Goal: Task Accomplishment & Management: Manage account settings

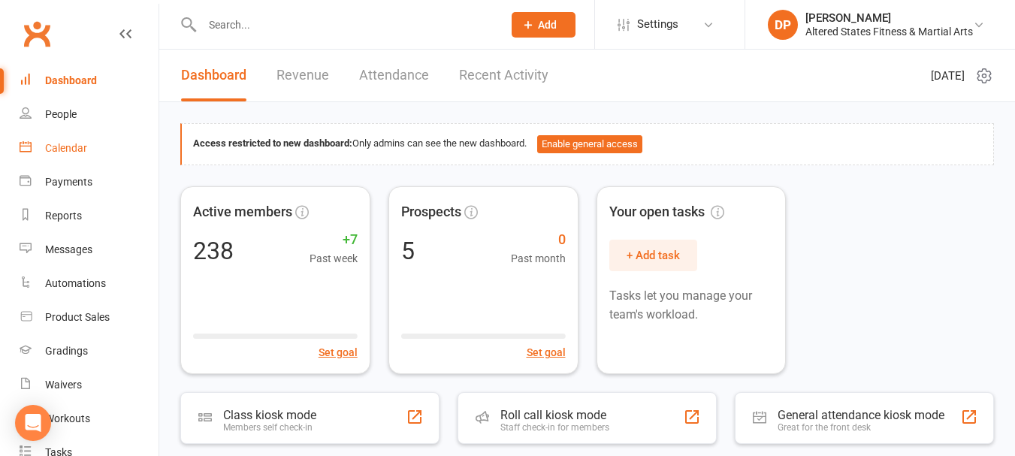
click at [69, 150] on div "Calendar" at bounding box center [66, 148] width 42 height 12
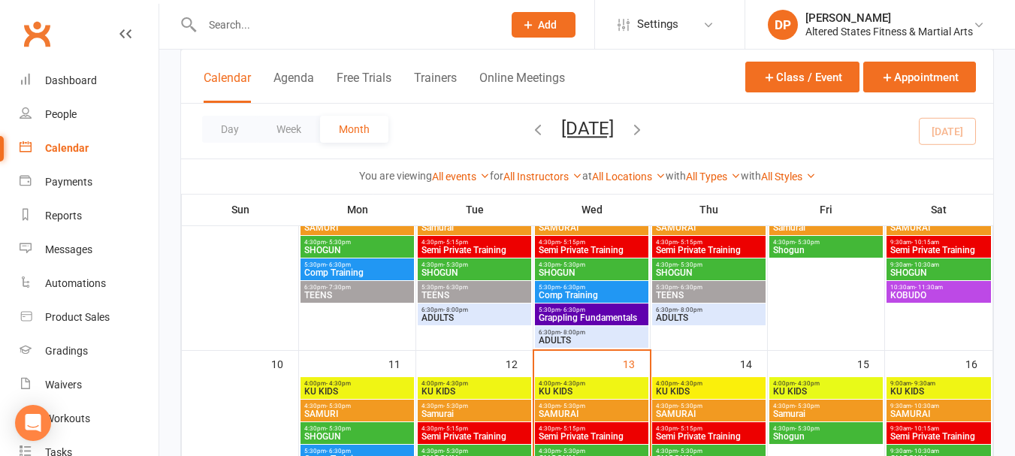
scroll to position [376, 0]
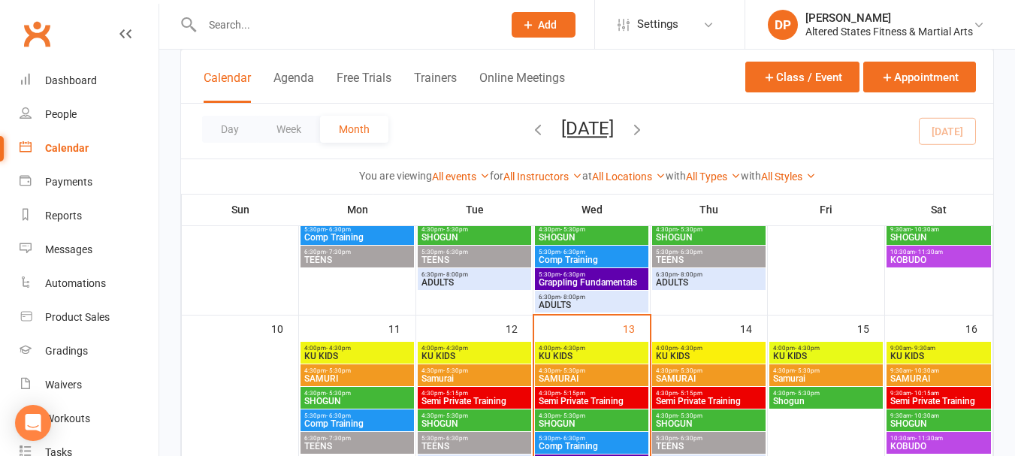
click at [499, 397] on span "Semi Private Training" at bounding box center [474, 401] width 107 height 9
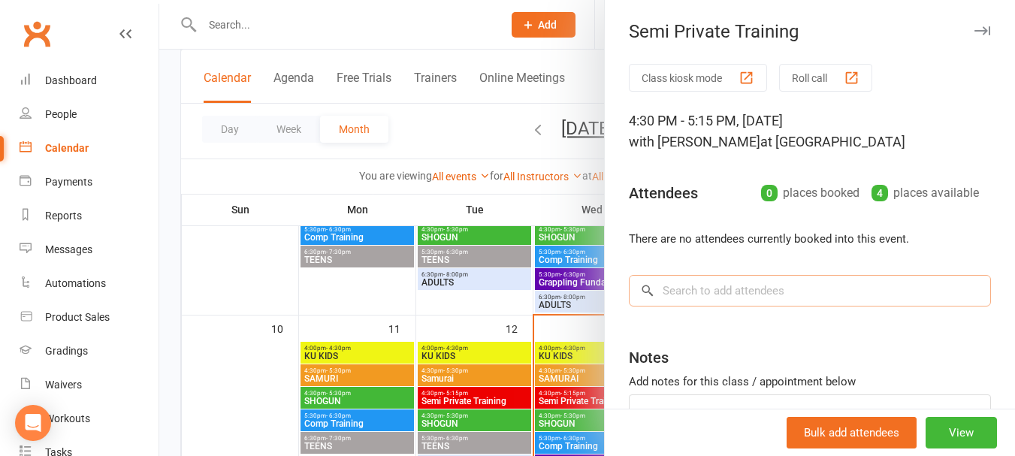
click at [729, 295] on input "search" at bounding box center [810, 291] width 362 height 32
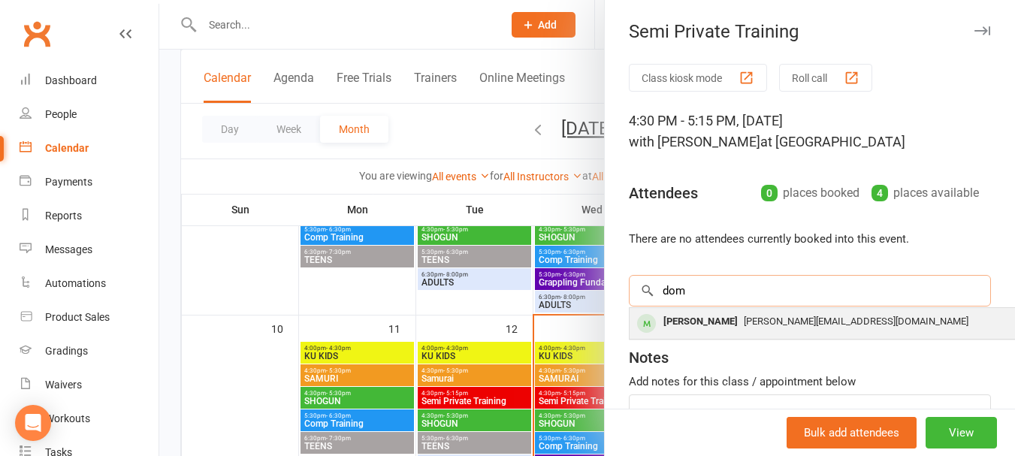
type input "dom"
click at [682, 315] on div "[PERSON_NAME]" at bounding box center [700, 322] width 86 height 22
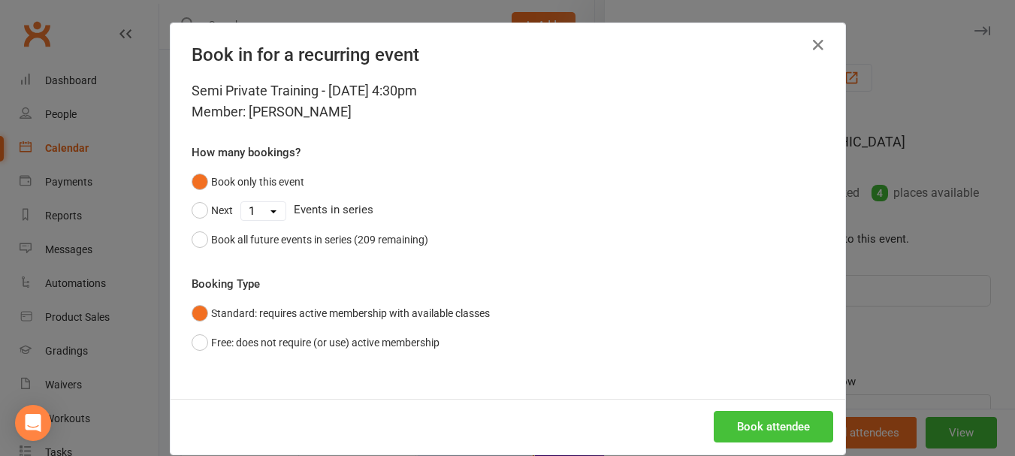
click at [819, 425] on button "Book attendee" at bounding box center [773, 427] width 119 height 32
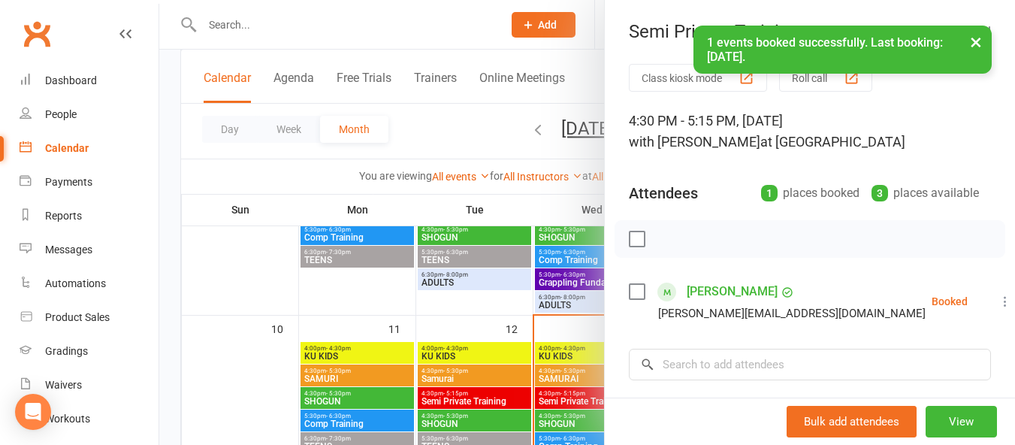
click at [635, 294] on label at bounding box center [636, 291] width 15 height 15
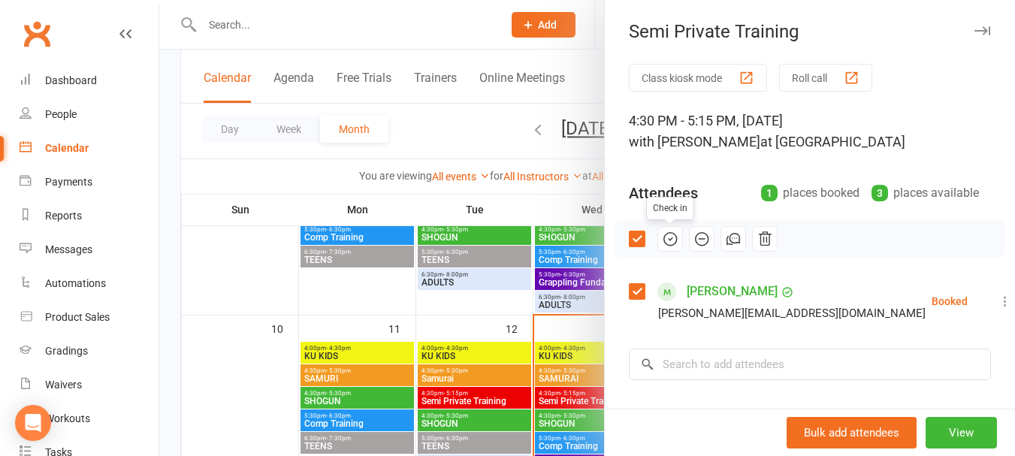
click at [670, 240] on icon "button" at bounding box center [671, 238] width 2 height 2
click at [232, 19] on div at bounding box center [587, 228] width 856 height 456
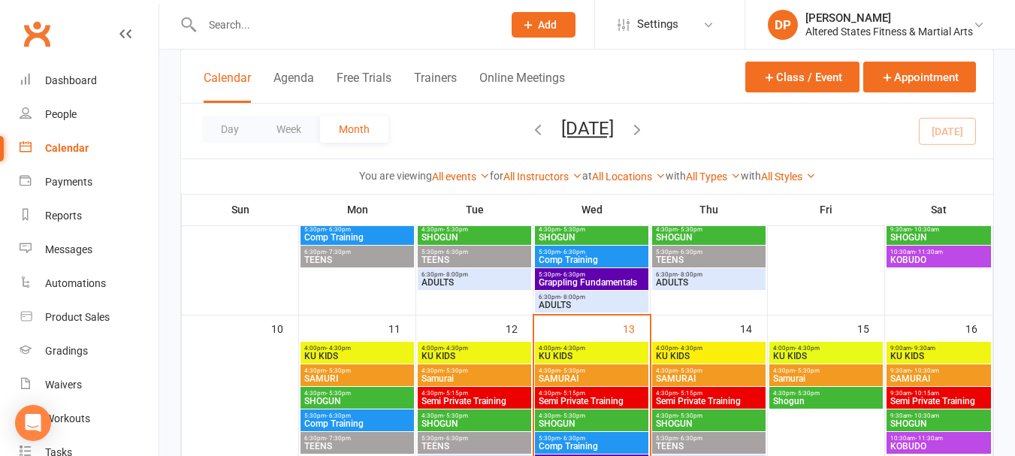
click at [229, 26] on input "text" at bounding box center [345, 24] width 294 height 21
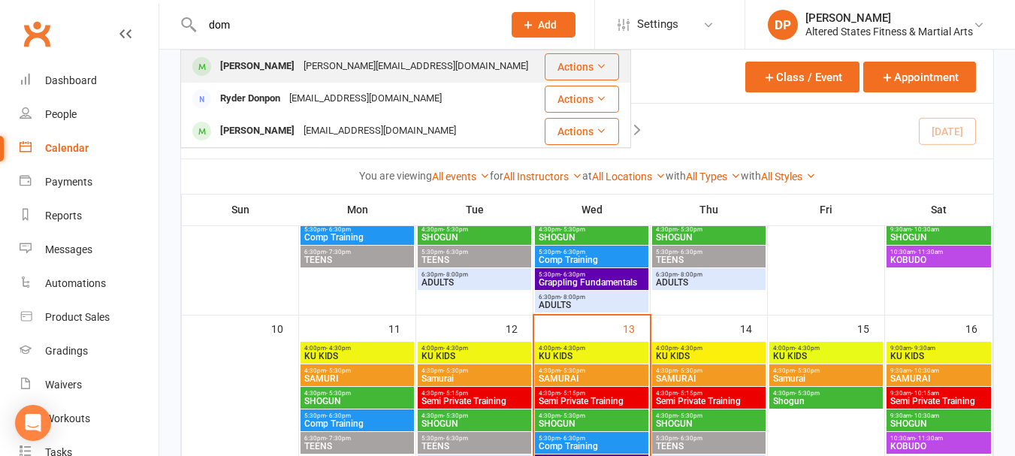
type input "dom"
click at [270, 71] on div "[PERSON_NAME]" at bounding box center [257, 67] width 83 height 22
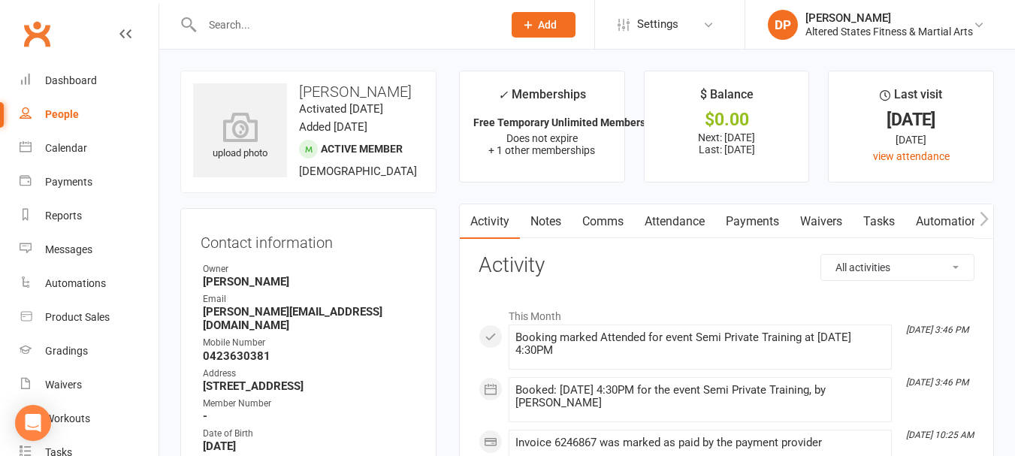
click at [989, 218] on button "button" at bounding box center [983, 221] width 19 height 34
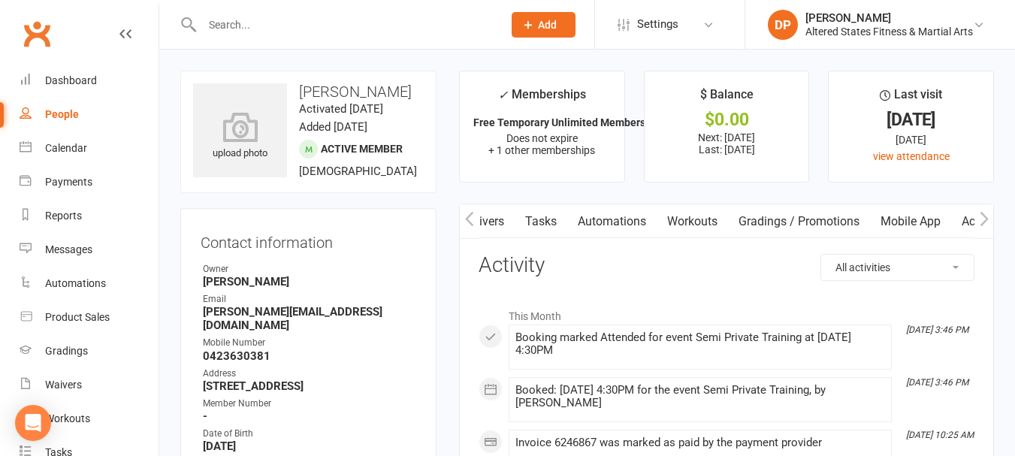
click at [695, 215] on link "Workouts" at bounding box center [692, 221] width 71 height 35
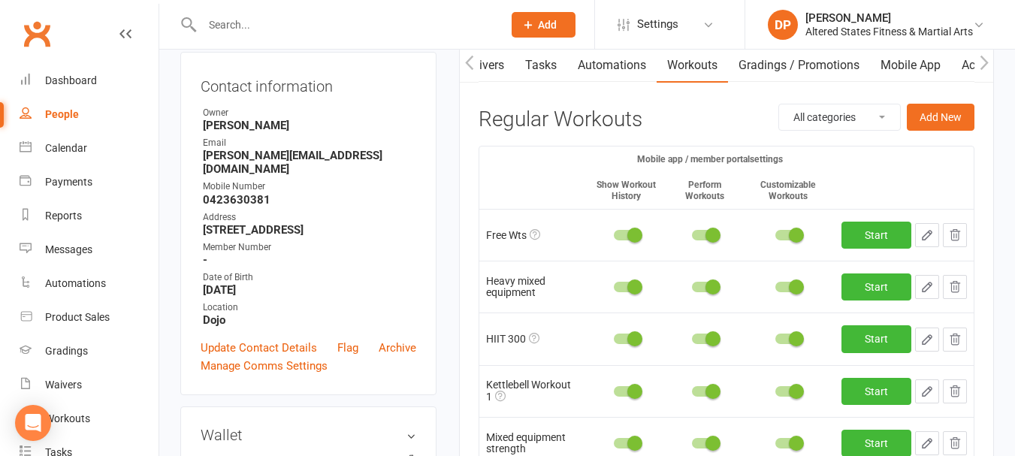
scroll to position [150, 0]
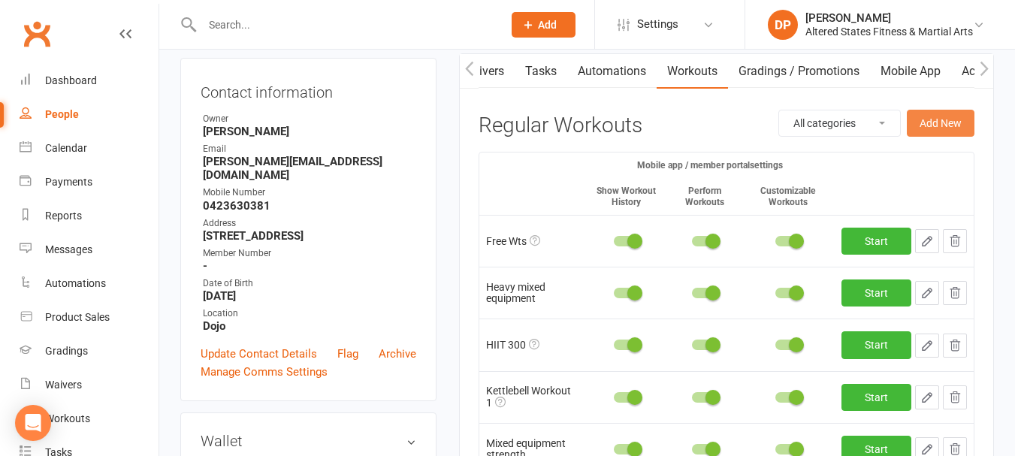
click at [949, 120] on button "Add New" at bounding box center [941, 123] width 68 height 27
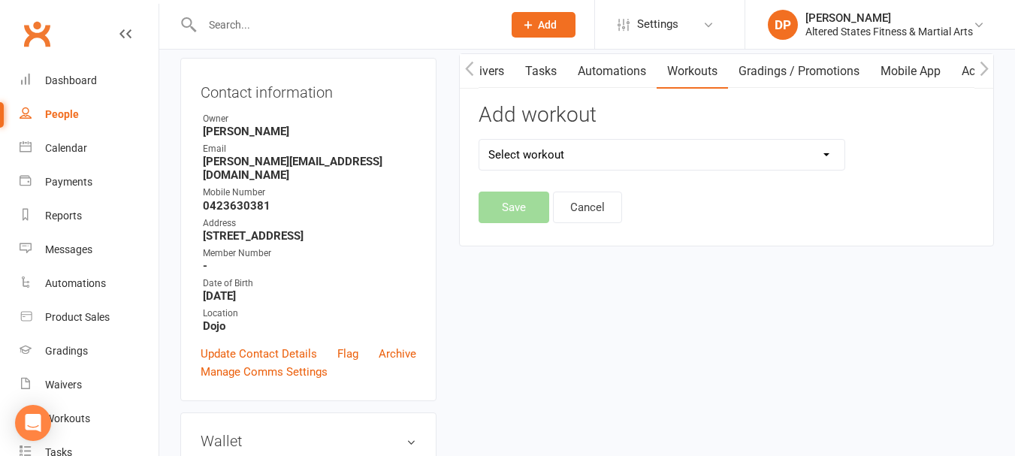
click at [829, 153] on select "Select workout 45mins Free weights Compound sets Conditioning Control and Stabi…" at bounding box center [661, 155] width 365 height 30
select select "6354"
click at [479, 140] on select "Select workout 45mins Free weights Compound sets Conditioning Control and Stabi…" at bounding box center [661, 155] width 365 height 30
click at [500, 200] on button "Save" at bounding box center [513, 208] width 71 height 32
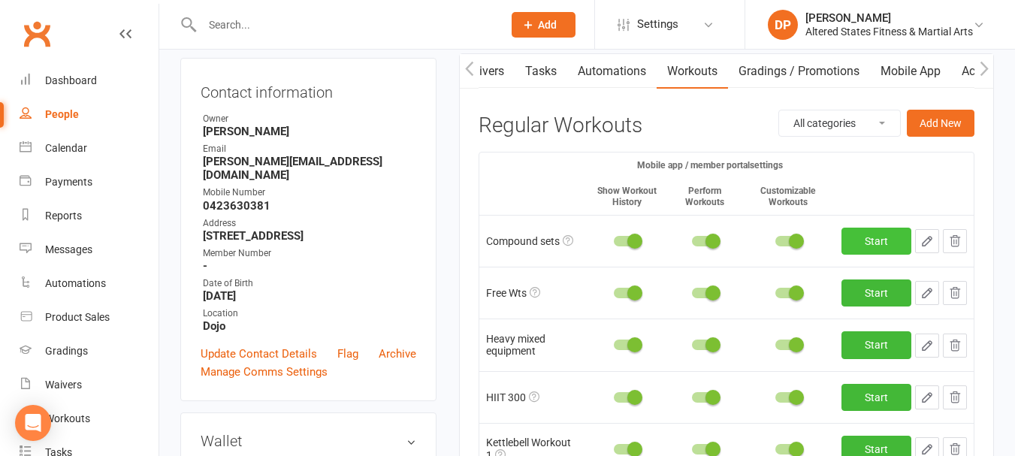
click at [901, 234] on link "Start" at bounding box center [876, 241] width 70 height 27
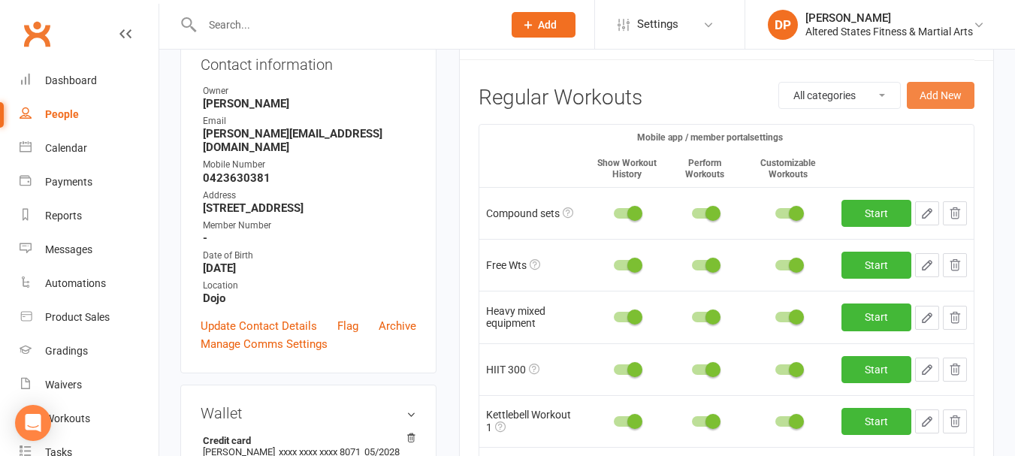
scroll to position [225, 0]
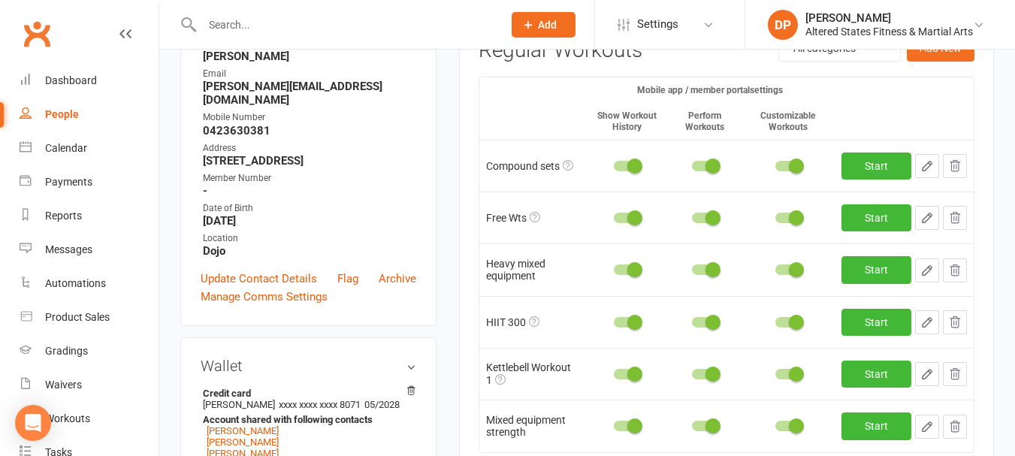
click at [954, 167] on icon "button" at bounding box center [955, 165] width 10 height 11
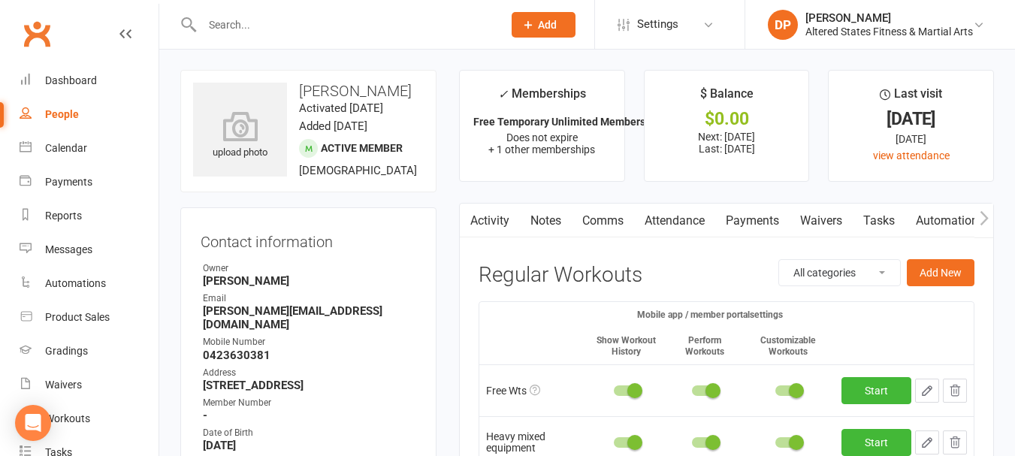
scroll to position [0, 0]
click at [933, 267] on button "Add New" at bounding box center [941, 273] width 68 height 27
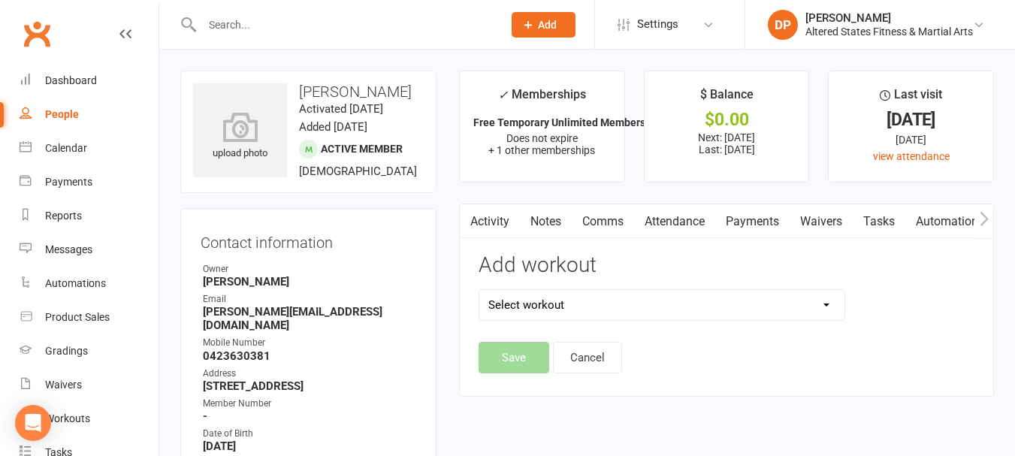
click at [824, 305] on select "Select workout 45mins Free weights Compound sets Conditioning Control and Stabi…" at bounding box center [661, 305] width 365 height 30
select select "6370"
click at [479, 290] on select "Select workout 45mins Free weights Compound sets Conditioning Control and Stabi…" at bounding box center [661, 305] width 365 height 30
click at [533, 361] on button "Save" at bounding box center [513, 358] width 71 height 32
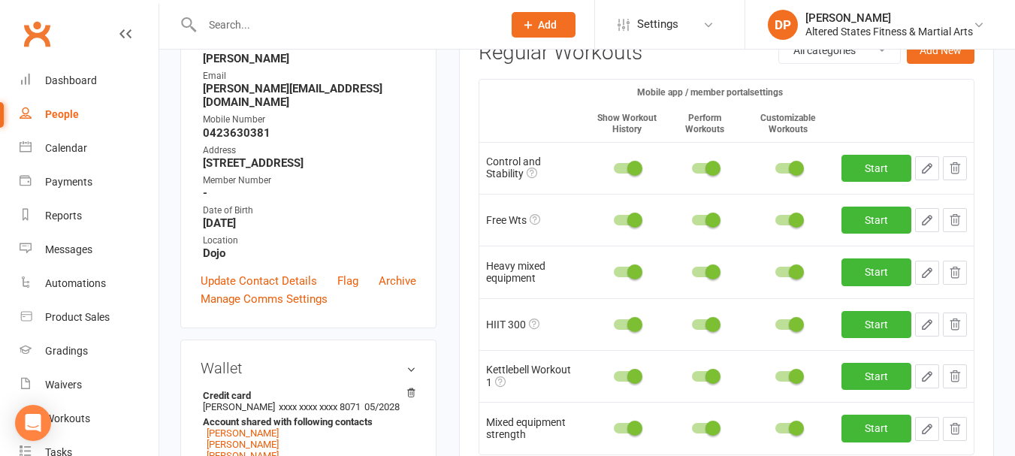
scroll to position [225, 0]
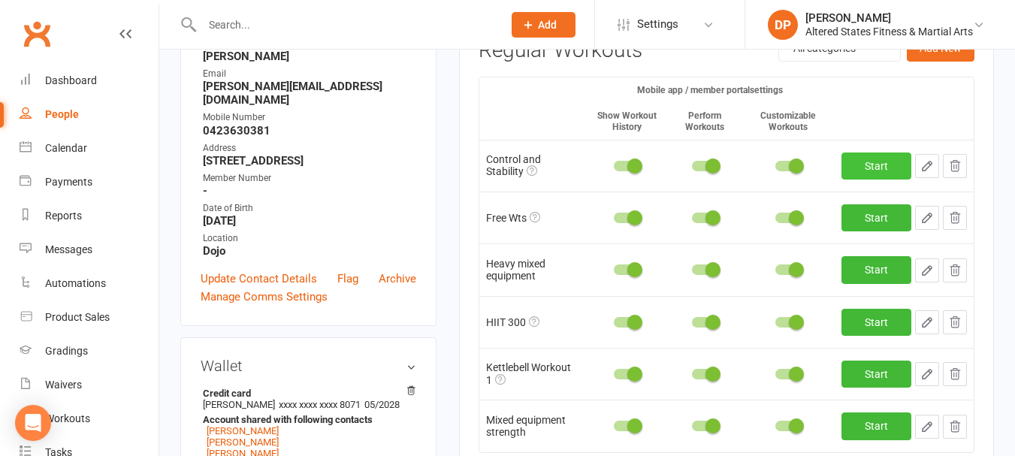
click at [868, 162] on link "Start" at bounding box center [876, 165] width 70 height 27
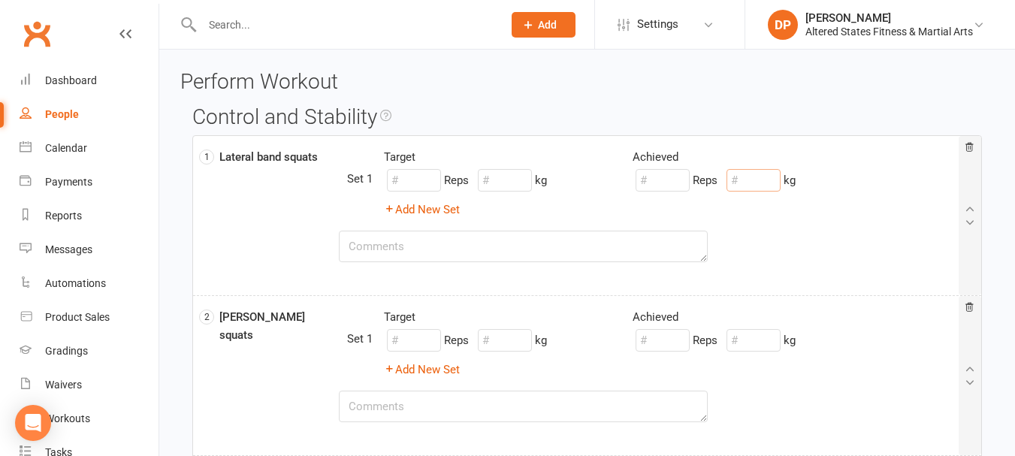
click at [761, 181] on input "number" at bounding box center [753, 180] width 54 height 23
click at [449, 255] on textarea at bounding box center [524, 247] width 370 height 32
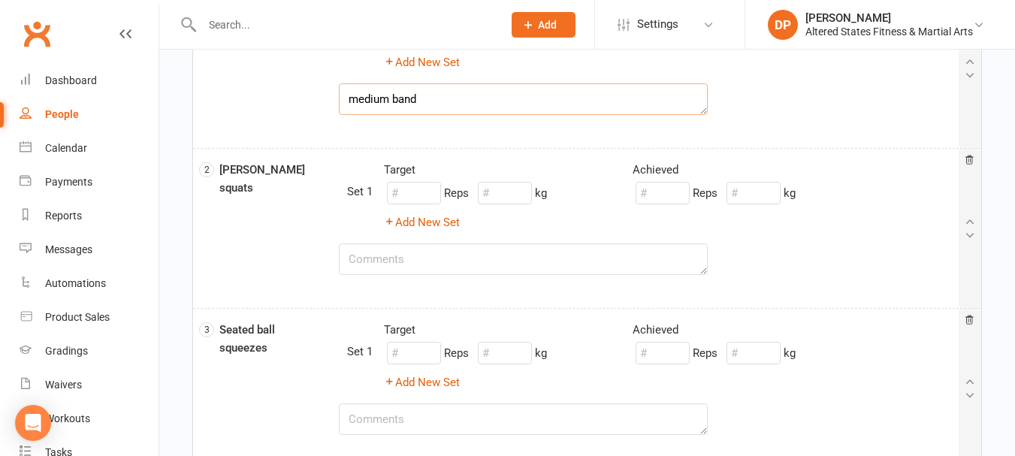
scroll to position [150, 0]
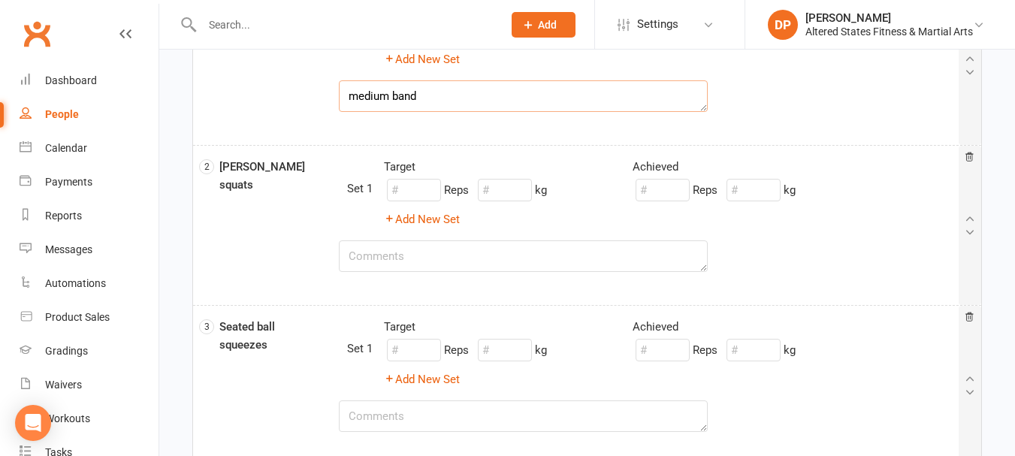
type textarea "medium band"
click at [432, 256] on textarea at bounding box center [524, 256] width 370 height 32
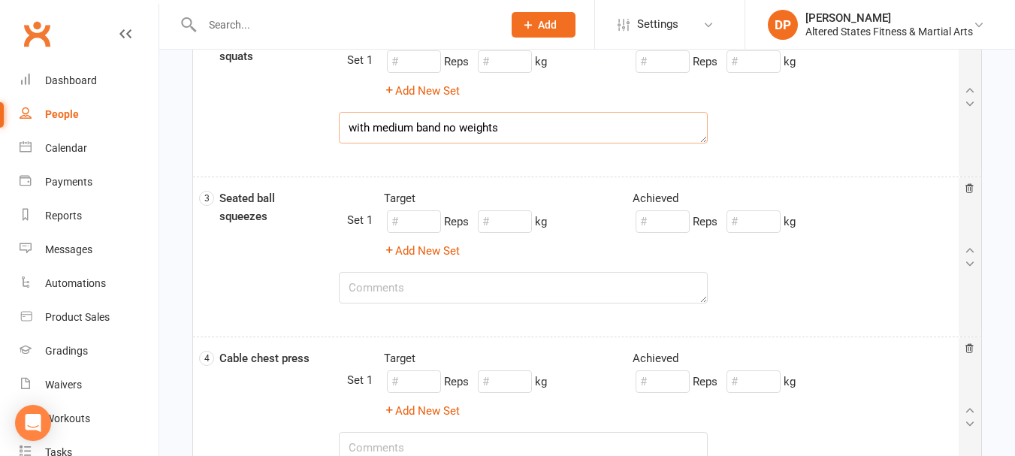
scroll to position [300, 0]
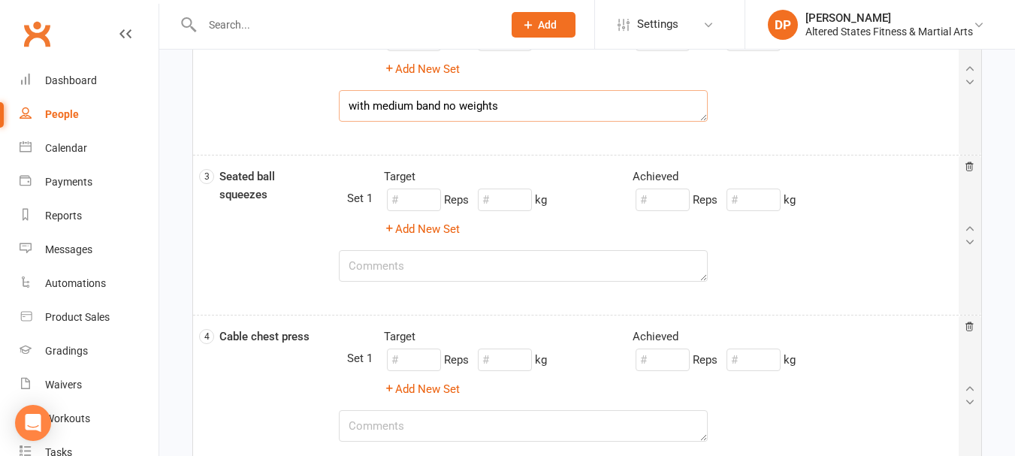
type textarea "with medium band no weights"
click at [405, 270] on textarea at bounding box center [524, 266] width 370 height 32
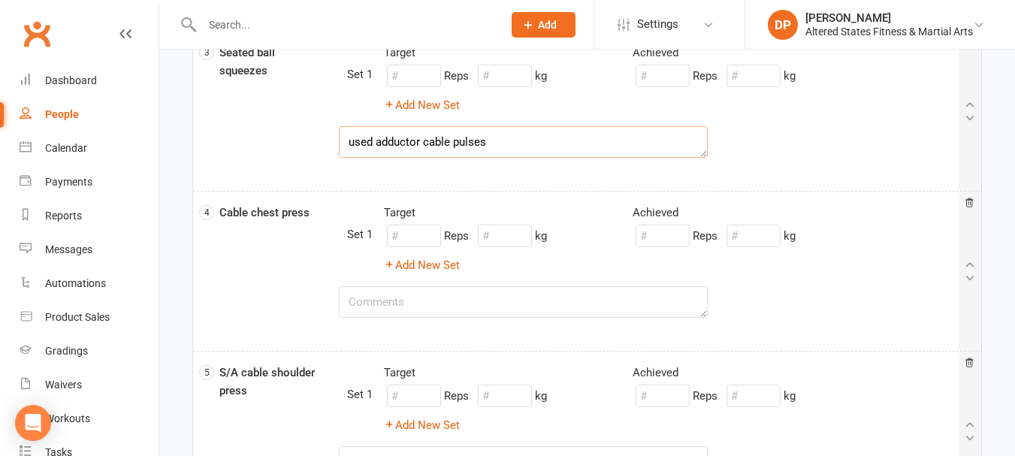
scroll to position [451, 0]
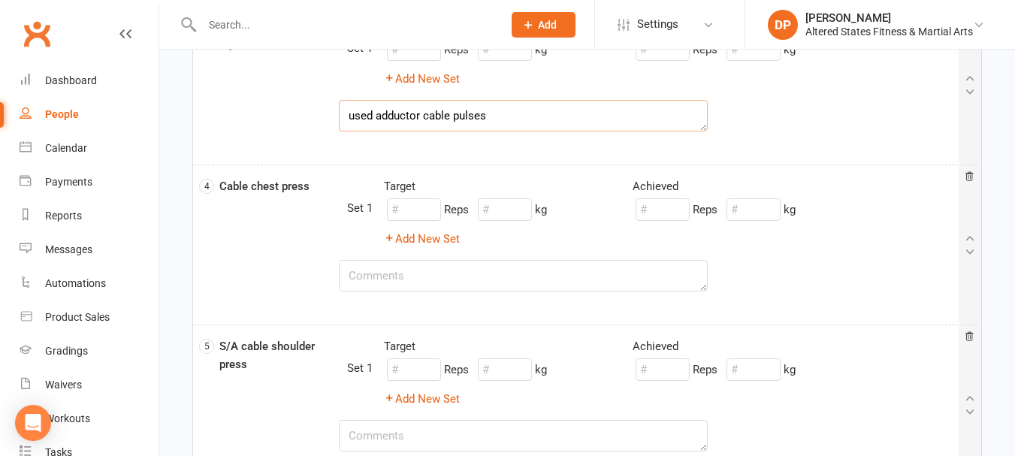
type textarea "used adductor cable pulses"
click at [749, 213] on input "number" at bounding box center [753, 209] width 54 height 23
type input "14"
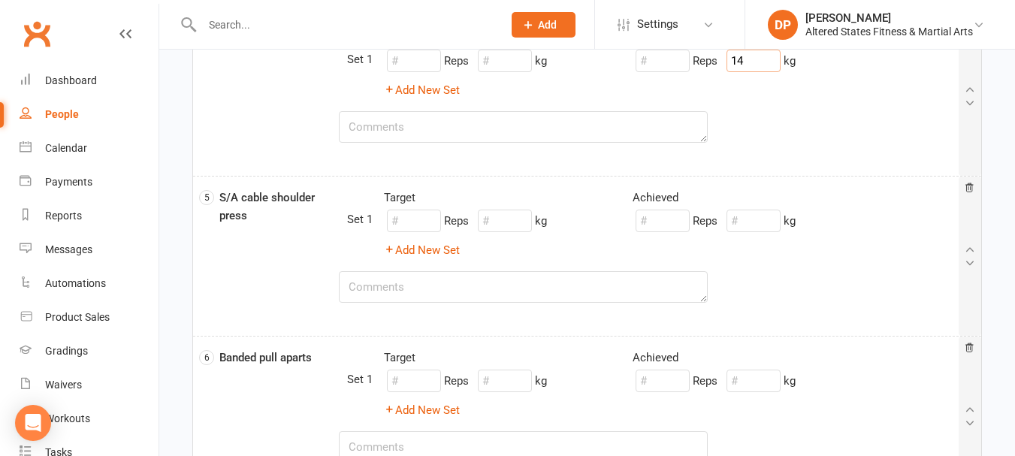
scroll to position [601, 0]
click at [745, 219] on input "number" at bounding box center [753, 219] width 54 height 23
type input "14"
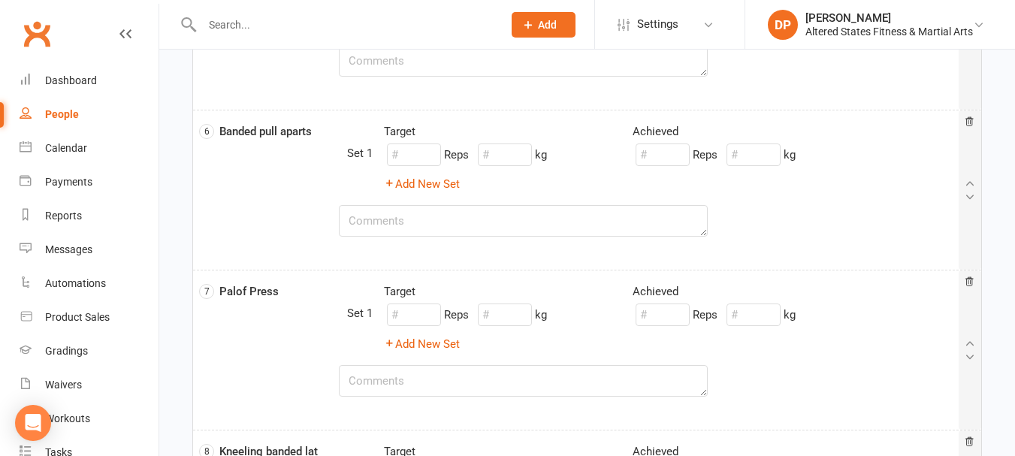
scroll to position [826, 0]
click at [394, 228] on textarea at bounding box center [524, 220] width 370 height 32
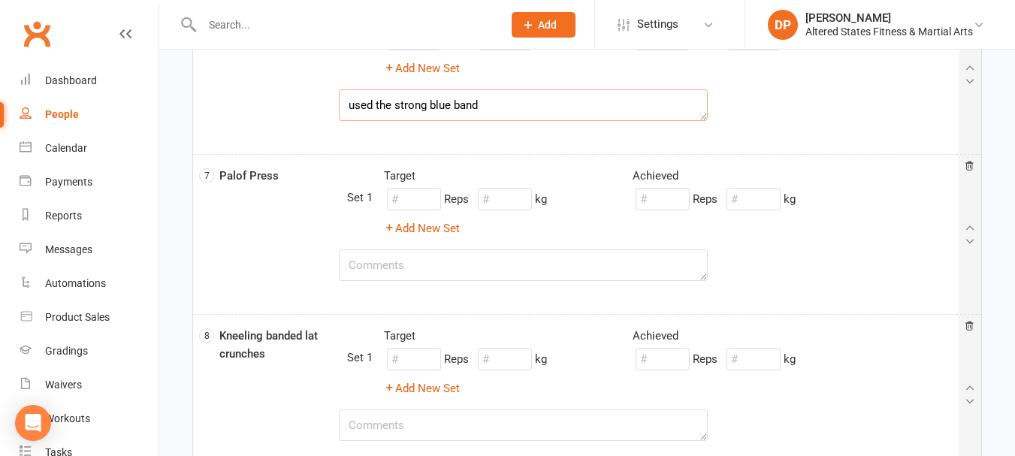
scroll to position [977, 0]
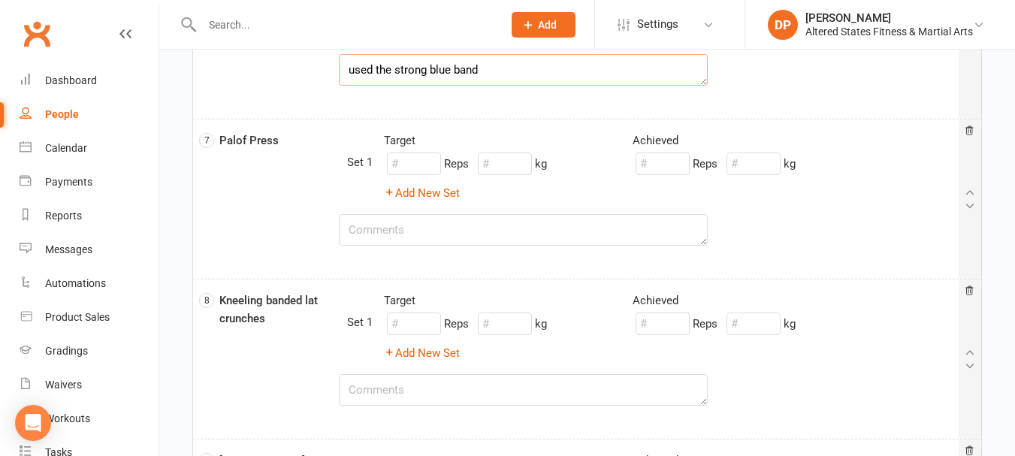
type textarea "used the strong blue band"
click at [744, 165] on input "number" at bounding box center [753, 163] width 54 height 23
type input "14"
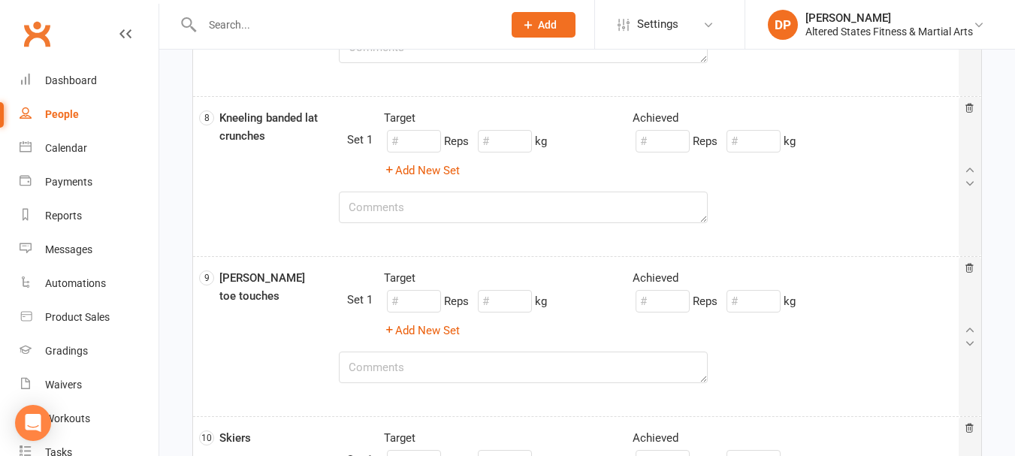
scroll to position [1202, 0]
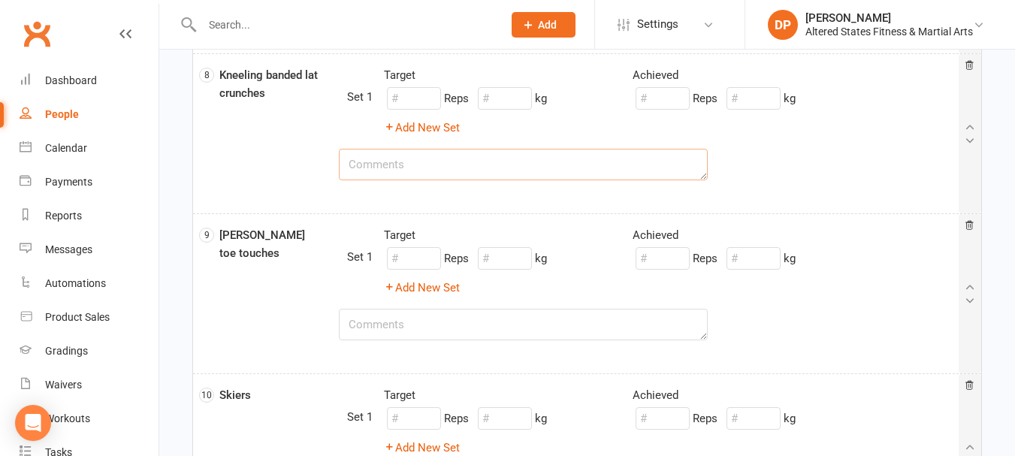
click at [472, 171] on textarea at bounding box center [524, 165] width 370 height 32
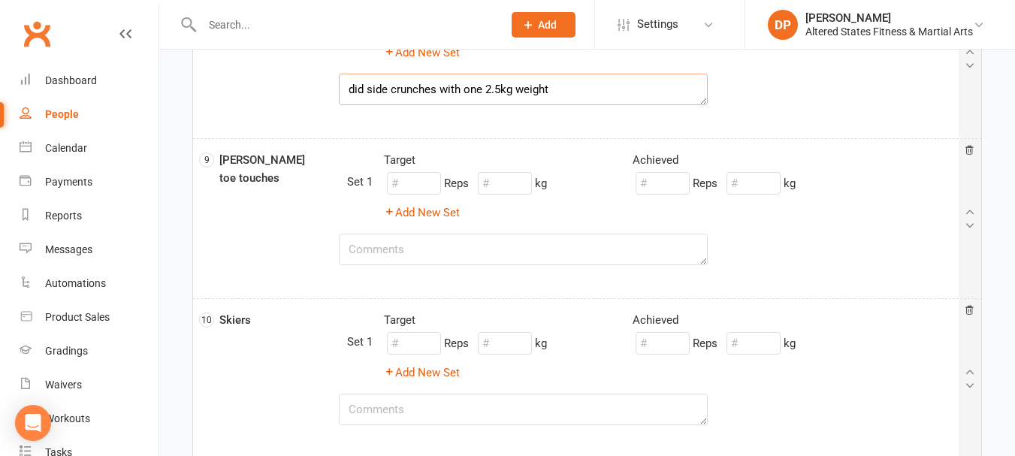
type textarea "did side crunches with one 2.5kg weight"
click at [394, 251] on textarea at bounding box center [524, 250] width 370 height 32
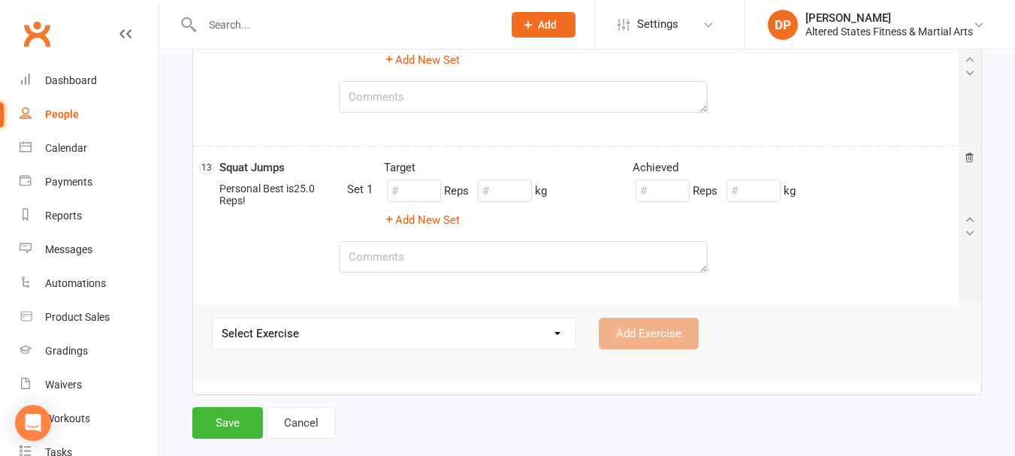
scroll to position [1926, 0]
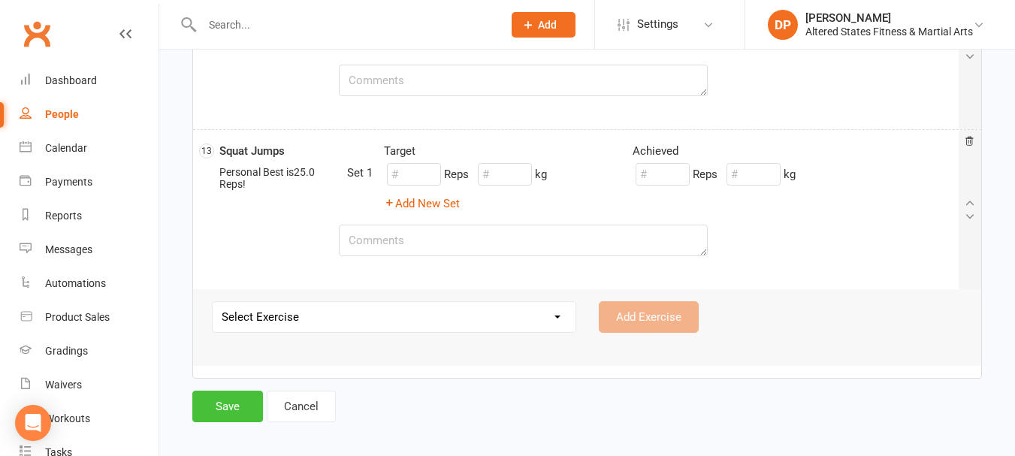
type textarea "used two 1.5kg hand weights to add extra spice"
click at [243, 397] on button "Save" at bounding box center [227, 407] width 71 height 32
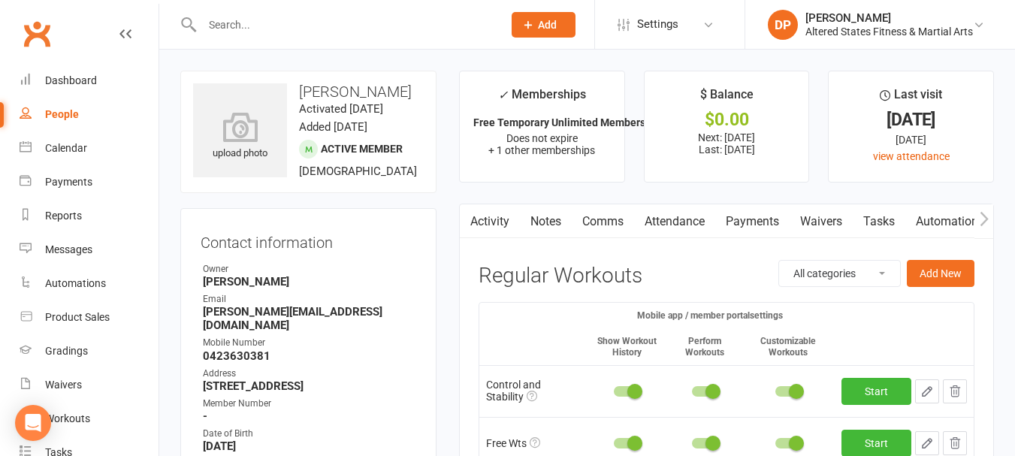
click at [273, 21] on input "text" at bounding box center [345, 24] width 294 height 21
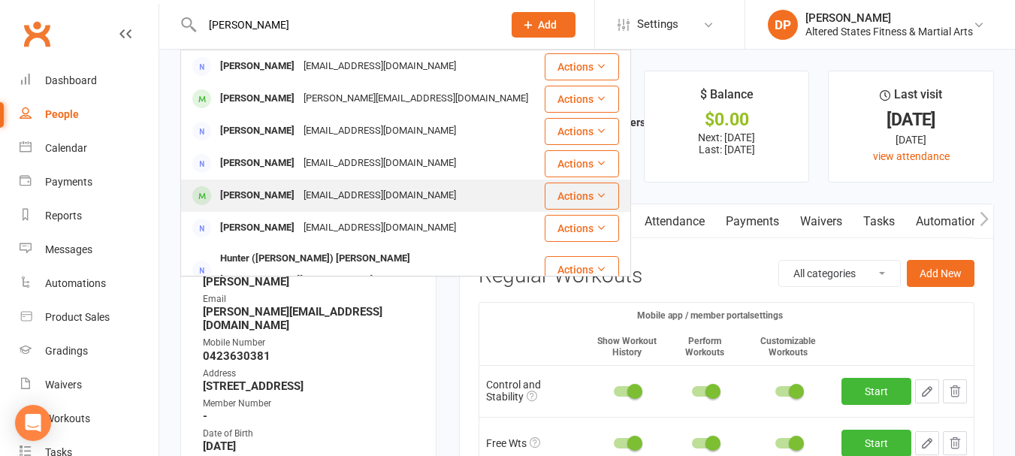
type input "[PERSON_NAME]"
click at [247, 192] on div "[PERSON_NAME]" at bounding box center [257, 196] width 83 height 22
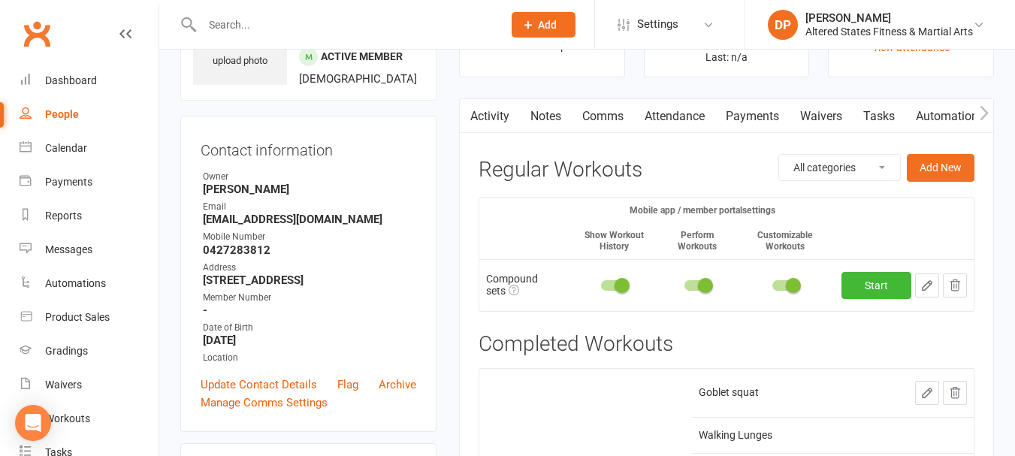
scroll to position [75, 0]
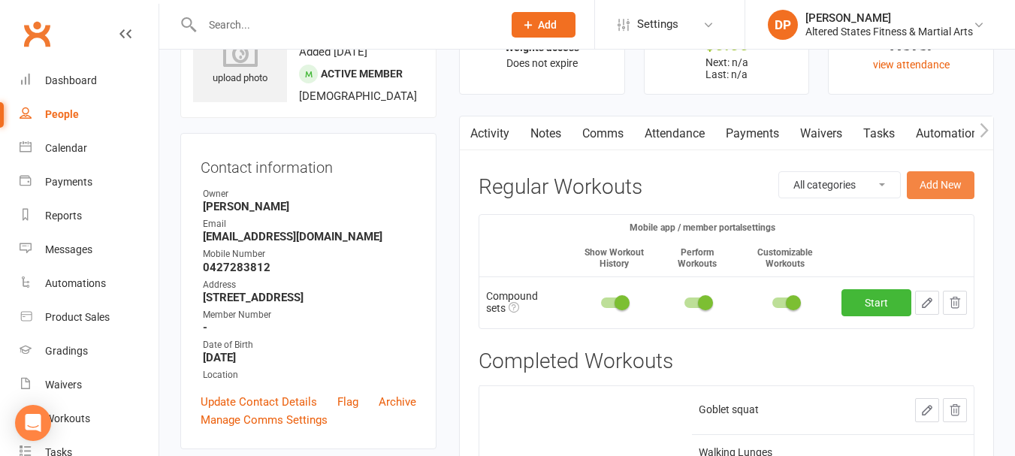
click at [946, 189] on button "Add New" at bounding box center [941, 184] width 68 height 27
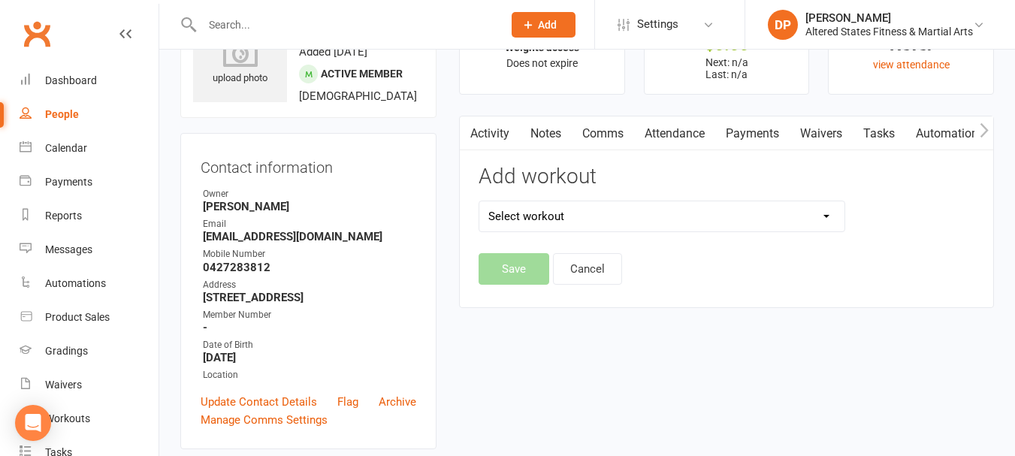
click at [824, 213] on select "Select workout 45mins Free weights Compound sets Conditioning Control and Stabi…" at bounding box center [661, 216] width 365 height 30
select select "6370"
click at [479, 201] on select "Select workout 45mins Free weights Compound sets Conditioning Control and Stabi…" at bounding box center [661, 216] width 365 height 30
click at [548, 261] on button "Save" at bounding box center [513, 269] width 71 height 32
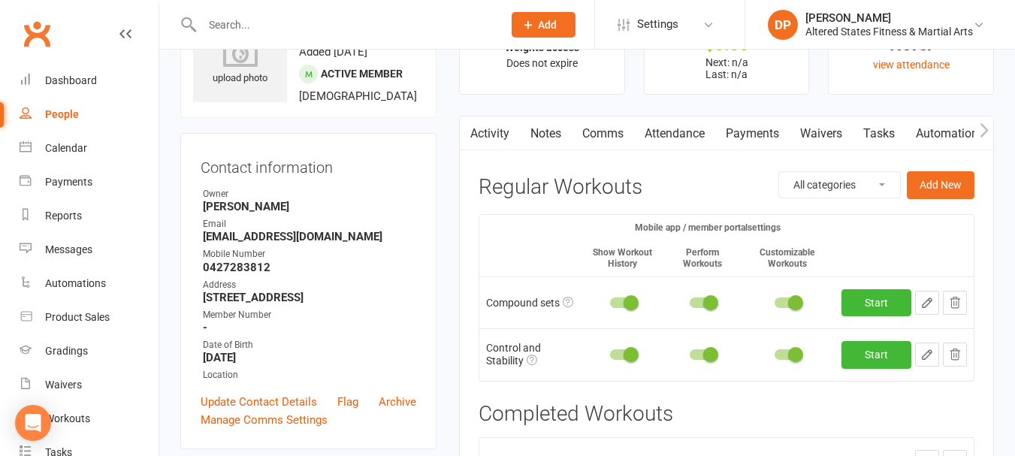
scroll to position [150, 0]
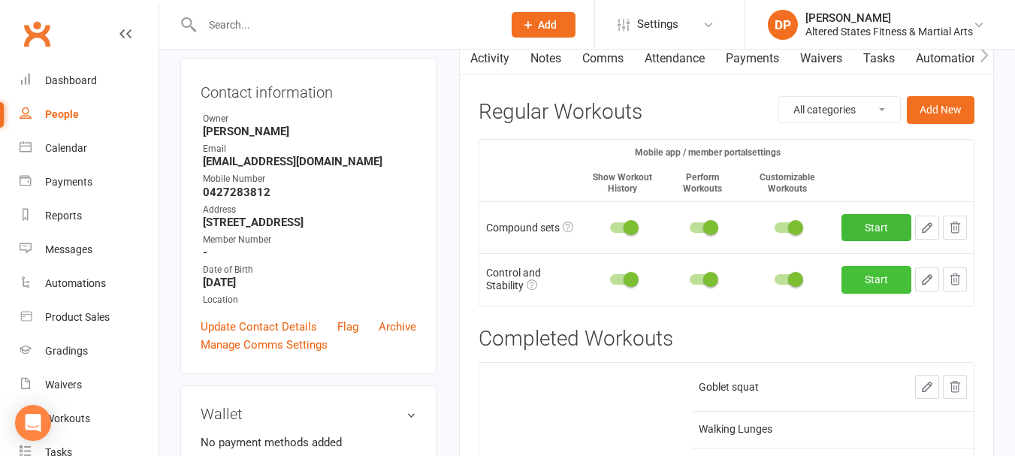
click at [889, 282] on link "Start" at bounding box center [876, 279] width 70 height 27
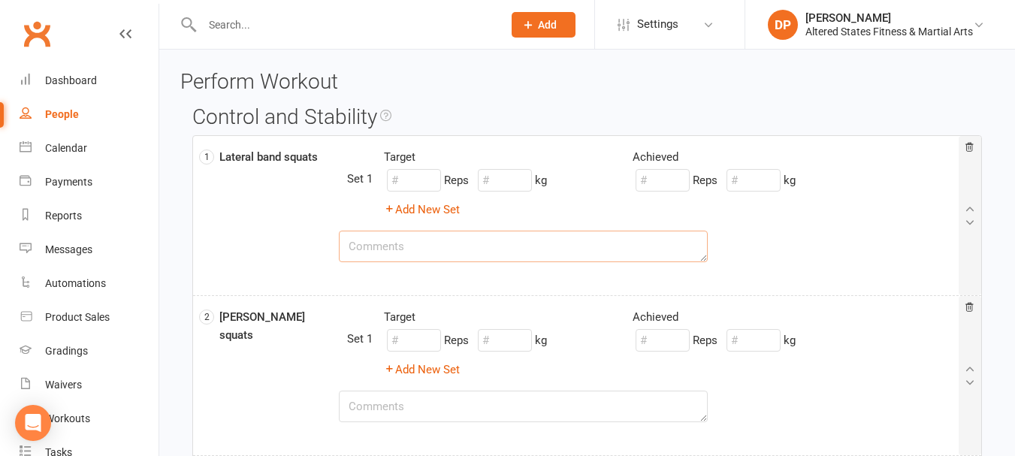
click at [415, 250] on textarea at bounding box center [524, 247] width 370 height 32
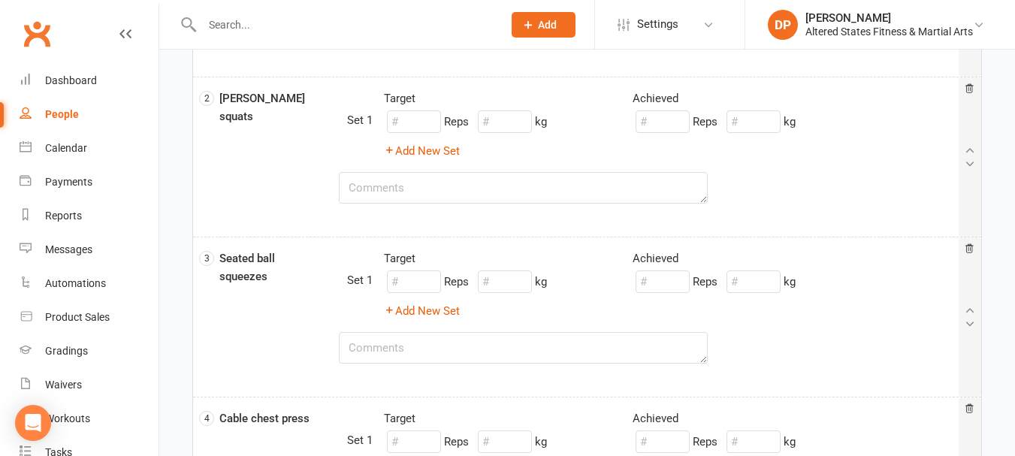
scroll to position [225, 0]
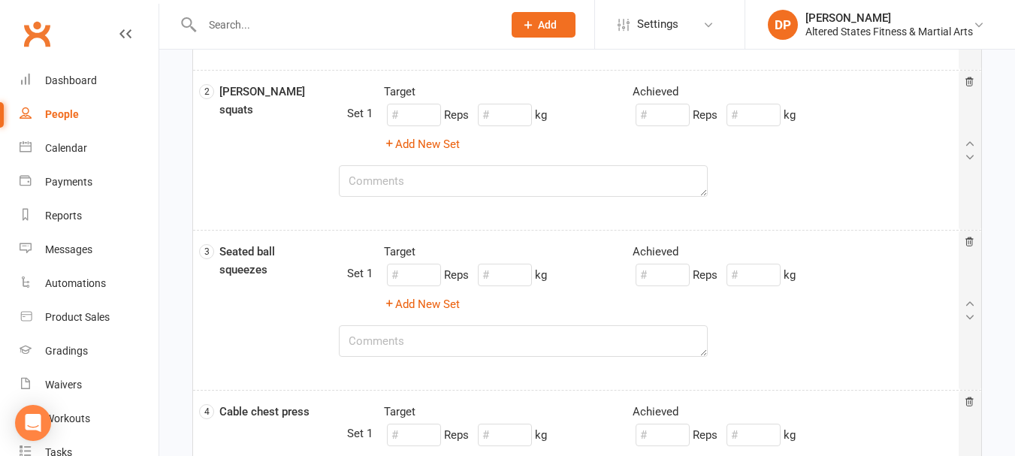
type textarea "used strong blue band"
click at [406, 187] on textarea at bounding box center [524, 181] width 370 height 32
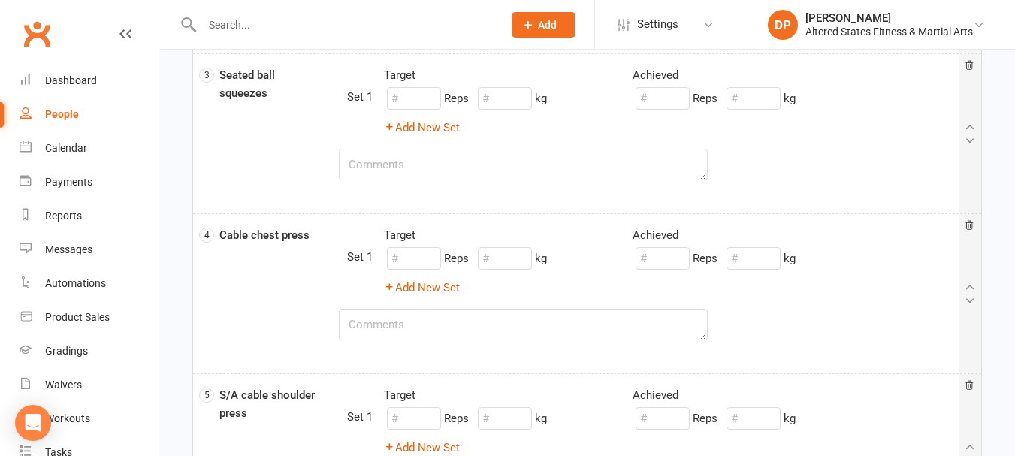
scroll to position [376, 0]
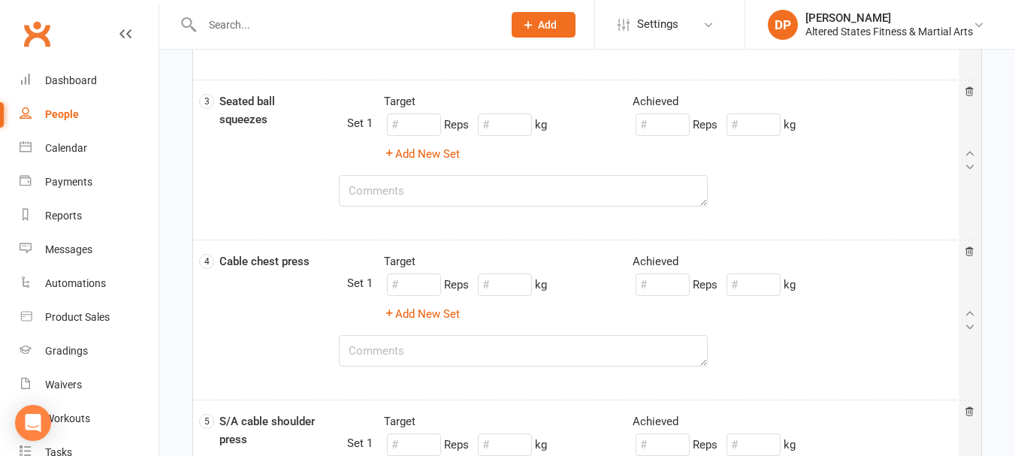
type textarea "used strong blue band no extra weights"
click at [406, 193] on textarea at bounding box center [524, 191] width 370 height 32
type textarea "used adductor cable machine"
click at [750, 128] on input "number" at bounding box center [753, 124] width 54 height 23
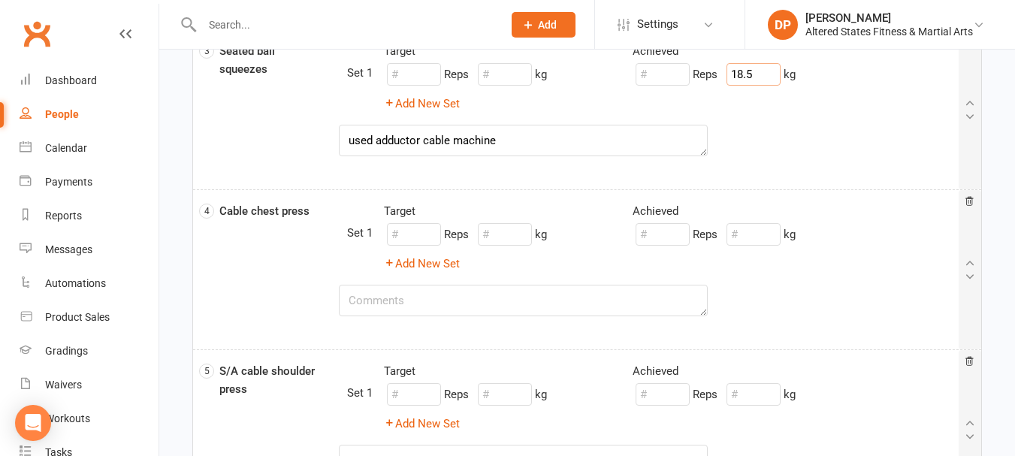
scroll to position [451, 0]
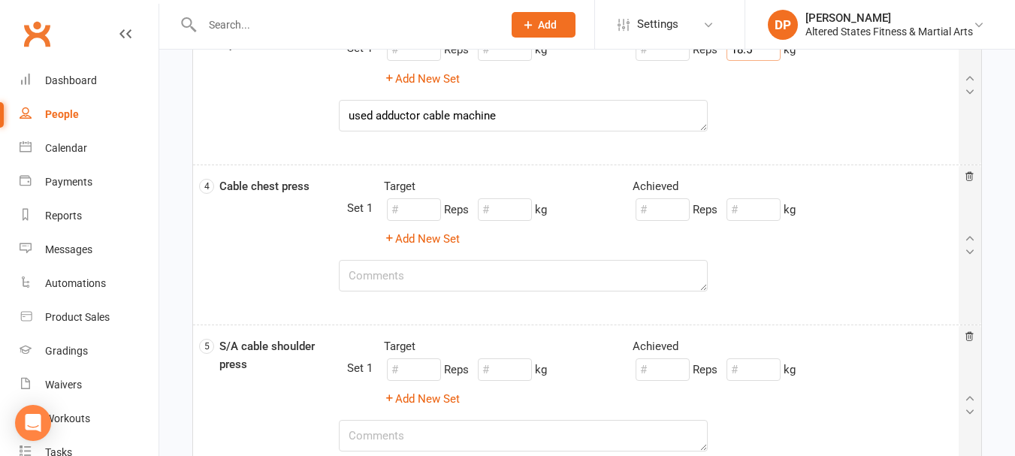
type input "18.5"
click at [748, 211] on input "number" at bounding box center [753, 209] width 54 height 23
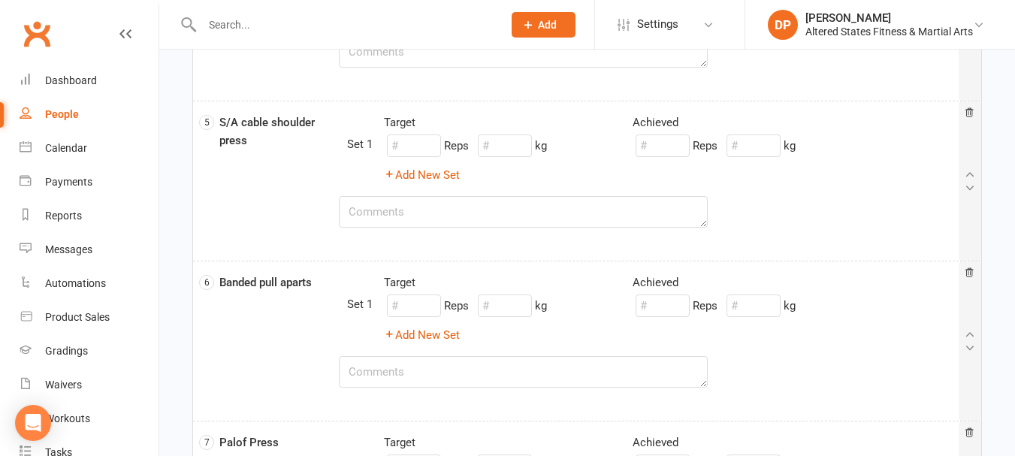
scroll to position [676, 0]
type input "18.5"
click at [756, 149] on input "number" at bounding box center [753, 144] width 54 height 23
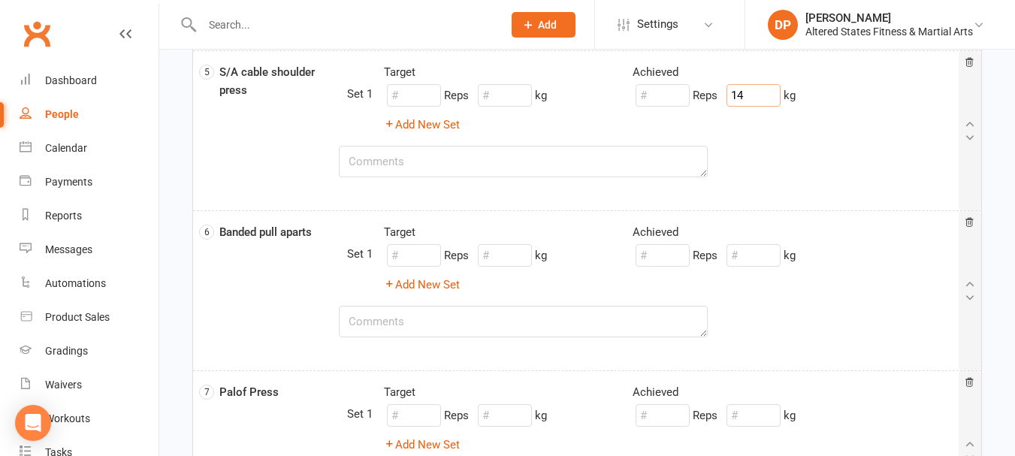
scroll to position [751, 0]
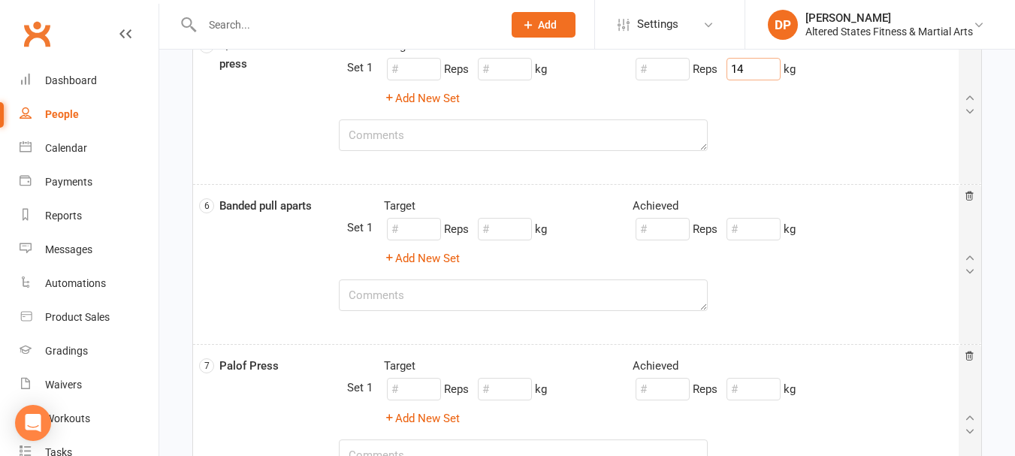
type input "14"
click at [403, 293] on textarea at bounding box center [524, 295] width 370 height 32
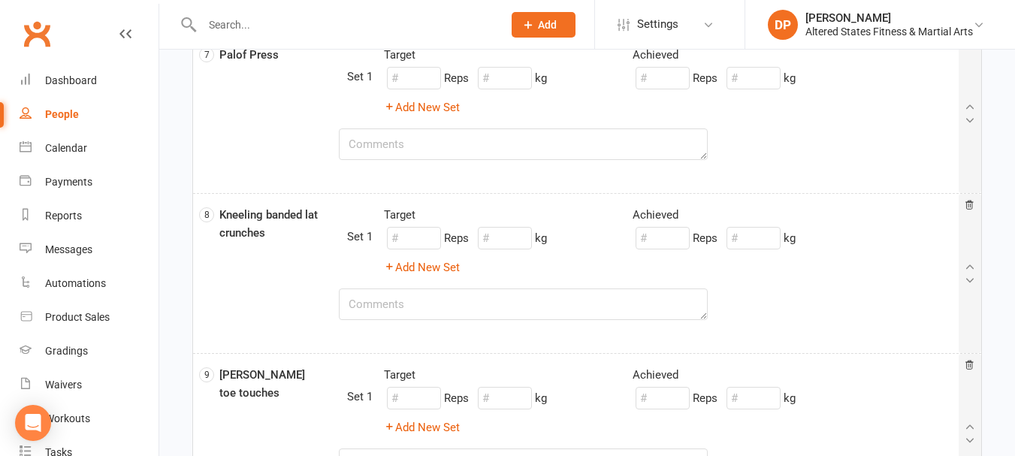
scroll to position [977, 0]
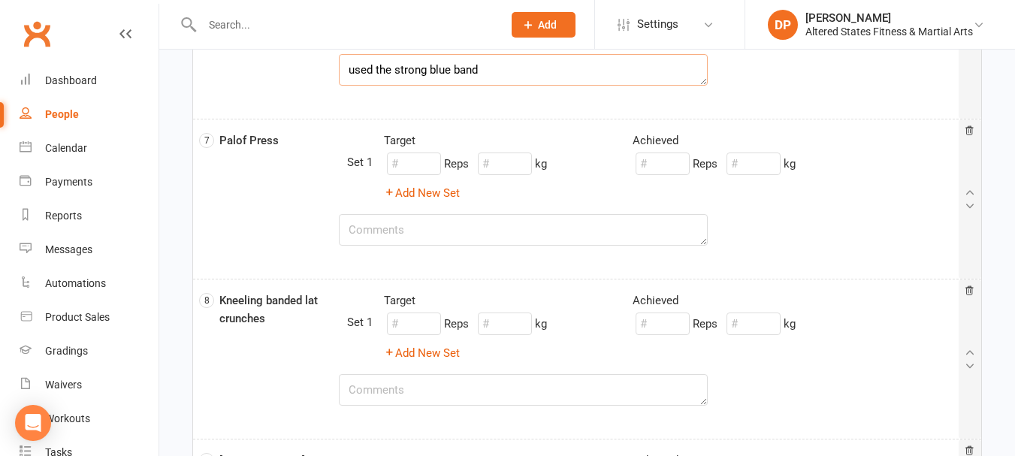
type textarea "used the strong blue band"
click at [746, 164] on input "number" at bounding box center [753, 163] width 54 height 23
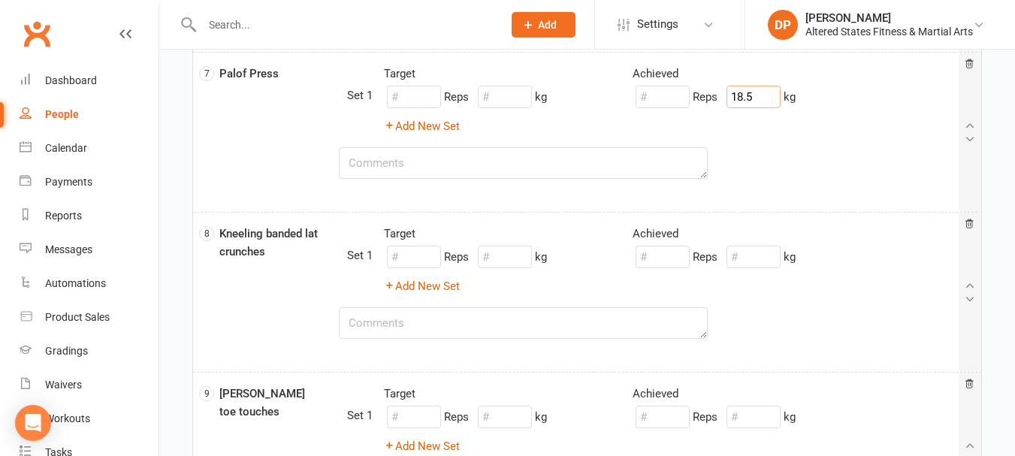
scroll to position [1127, 0]
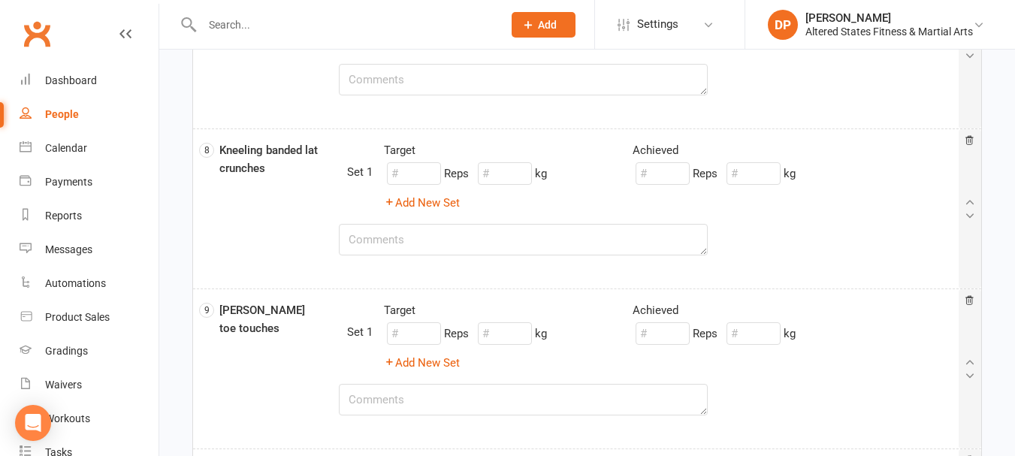
type input "18.5"
click at [403, 243] on textarea at bounding box center [524, 240] width 370 height 32
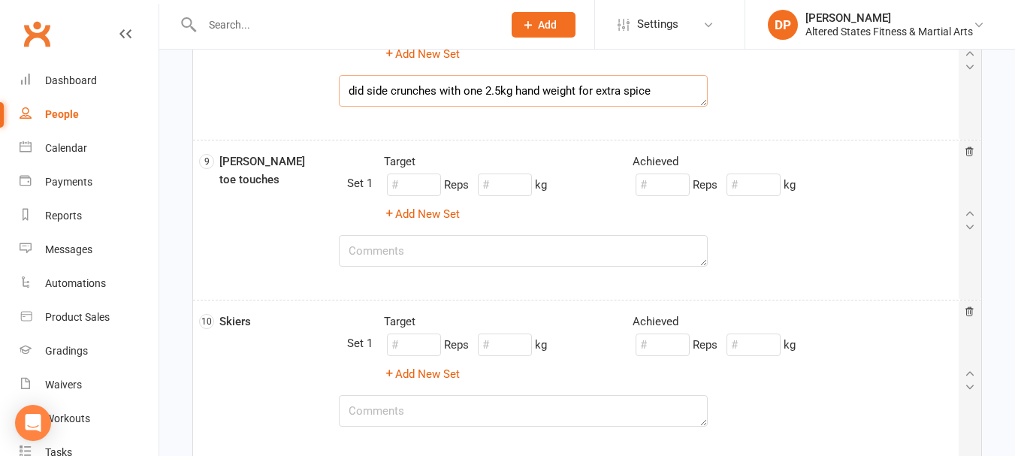
scroll to position [1277, 0]
type textarea "did side crunches with one 2.5kg hand weight for extra spice"
click at [377, 246] on textarea at bounding box center [524, 250] width 370 height 32
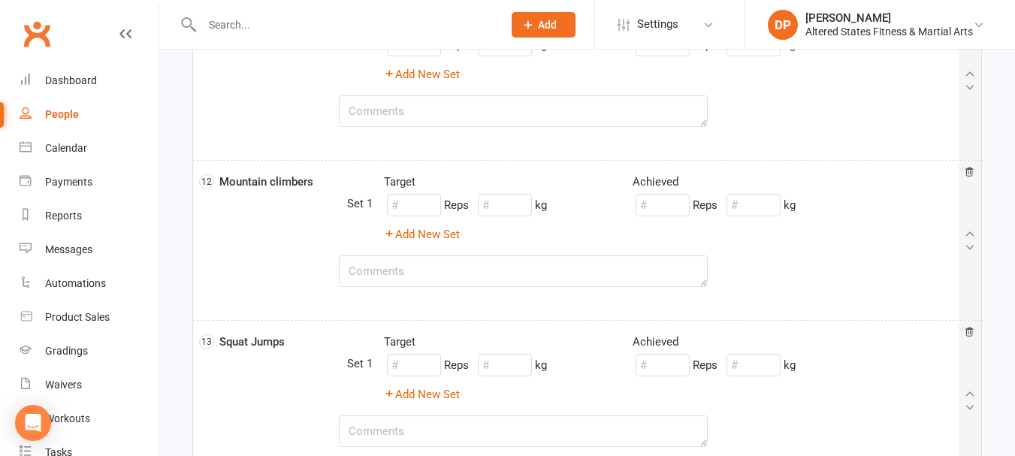
scroll to position [1926, 0]
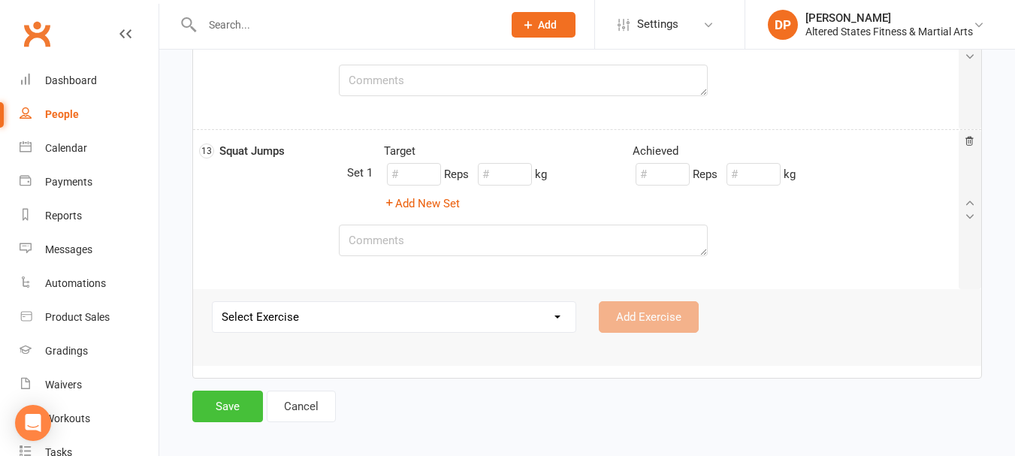
type textarea "added two 1.5kg hand weights for extra spice"
click at [246, 403] on button "Save" at bounding box center [227, 407] width 71 height 32
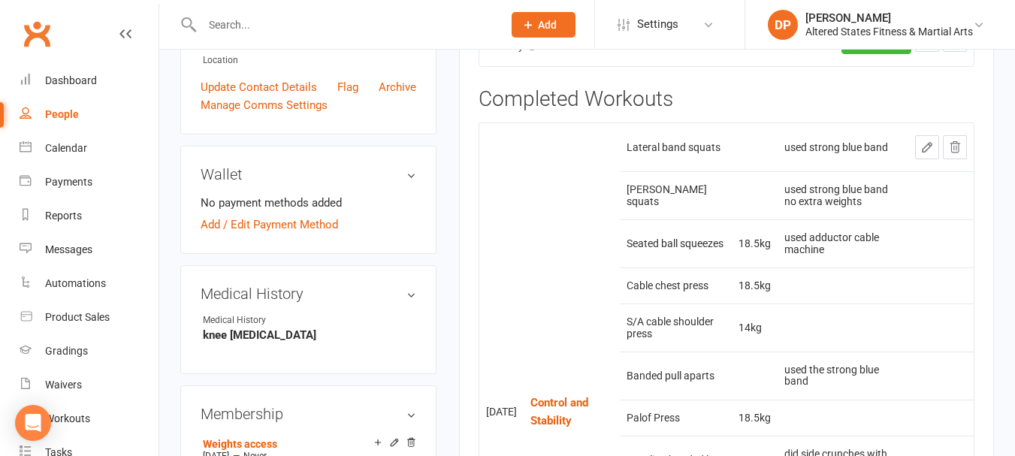
scroll to position [526, 0]
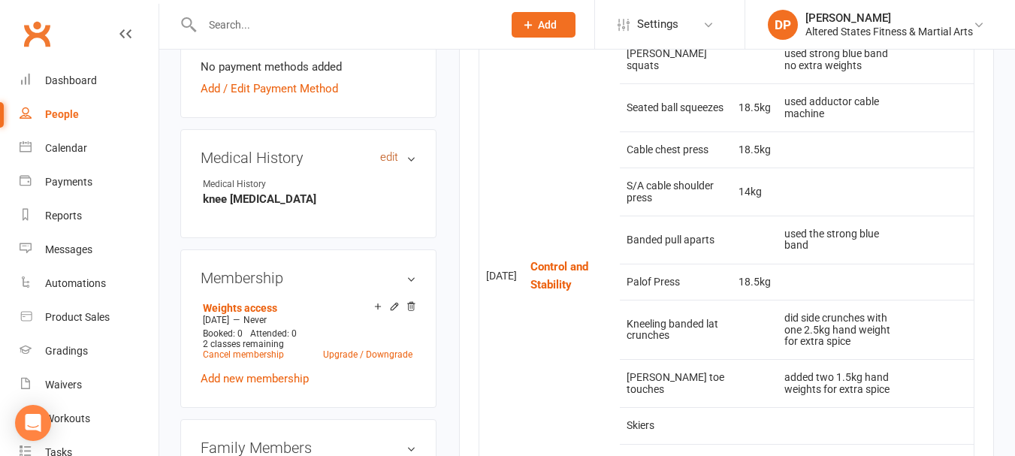
click at [386, 159] on link "edit" at bounding box center [389, 157] width 18 height 13
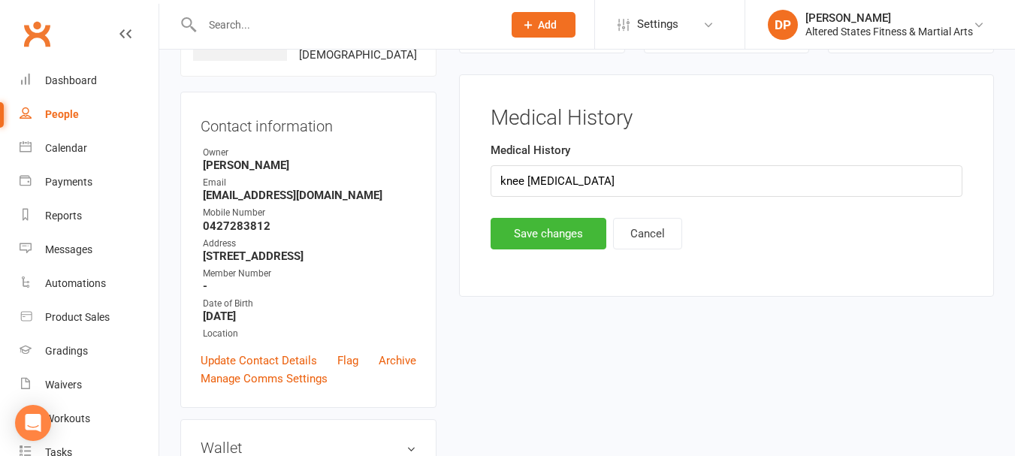
scroll to position [116, 0]
click at [617, 191] on input "knee [MEDICAL_DATA]" at bounding box center [727, 182] width 472 height 32
type input "knee [MEDICAL_DATA], crack in right collar bone"
click at [580, 231] on button "Save changes" at bounding box center [549, 235] width 116 height 32
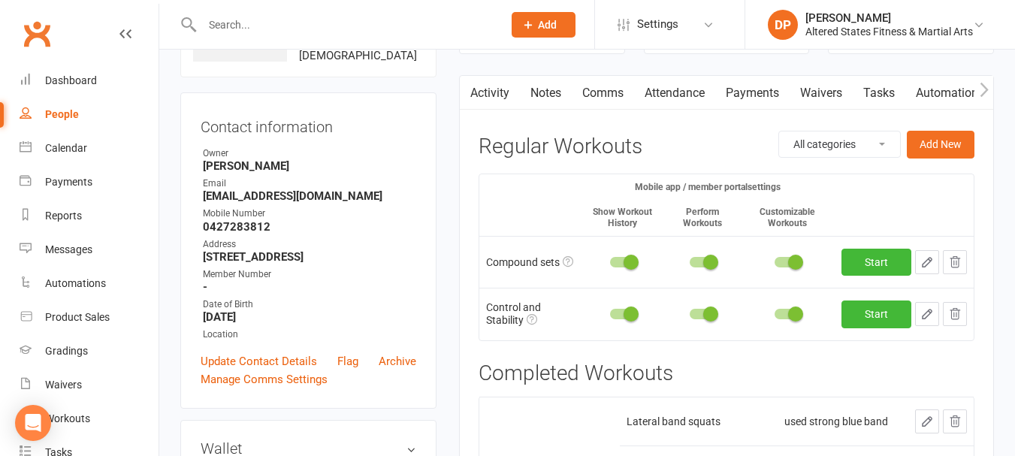
click at [228, 25] on input "text" at bounding box center [345, 24] width 294 height 21
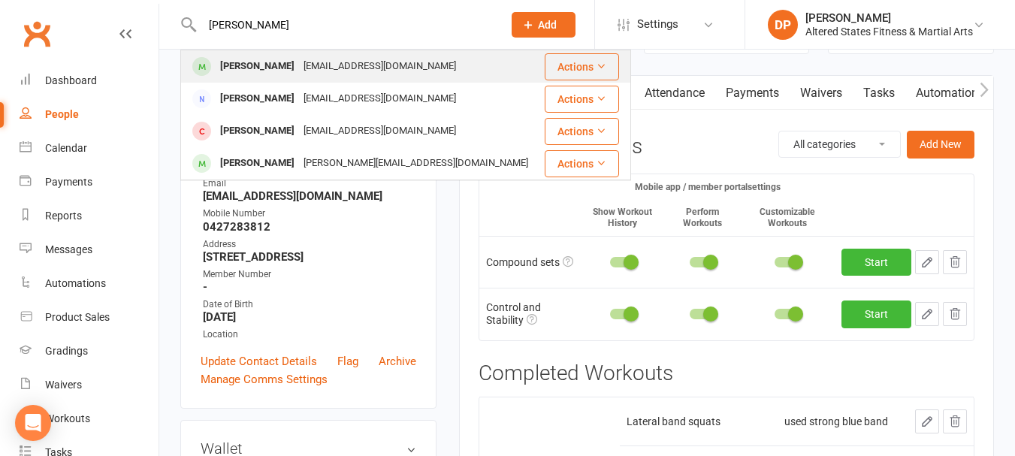
type input "[PERSON_NAME]"
click at [239, 61] on div "[PERSON_NAME]" at bounding box center [257, 67] width 83 height 22
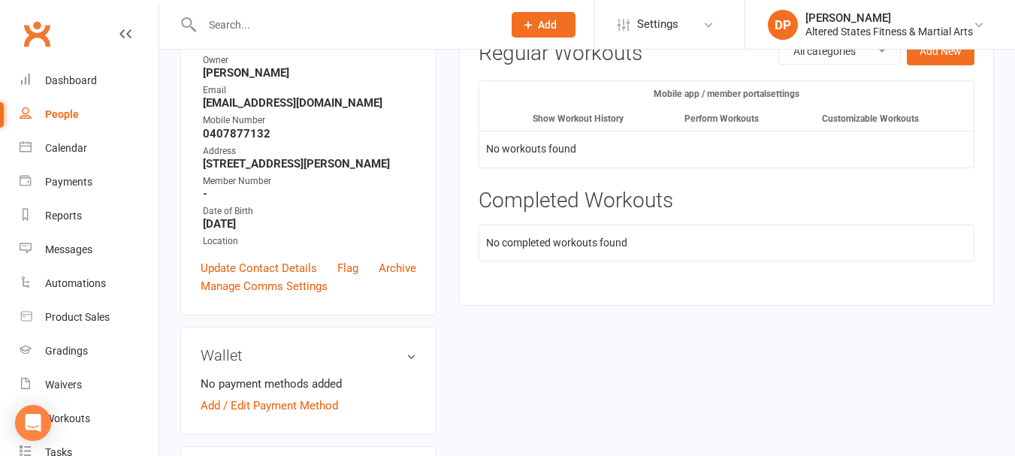
scroll to position [75, 0]
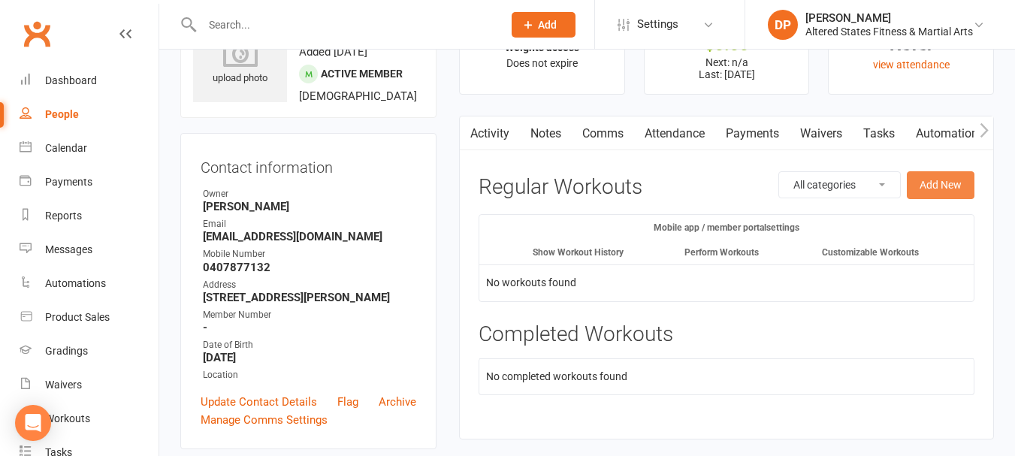
click at [926, 186] on button "Add New" at bounding box center [941, 184] width 68 height 27
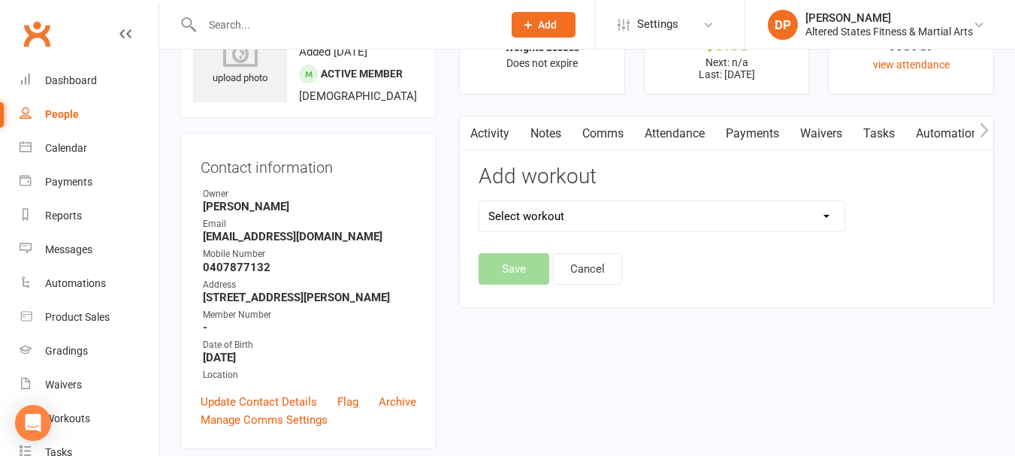
click at [829, 216] on select "Select workout 45mins Free weights Compound sets Conditioning Control and Stabi…" at bounding box center [661, 216] width 365 height 30
select select "6370"
click at [479, 201] on select "Select workout 45mins Free weights Compound sets Conditioning Control and Stabi…" at bounding box center [661, 216] width 365 height 30
click at [496, 263] on button "Save" at bounding box center [513, 269] width 71 height 32
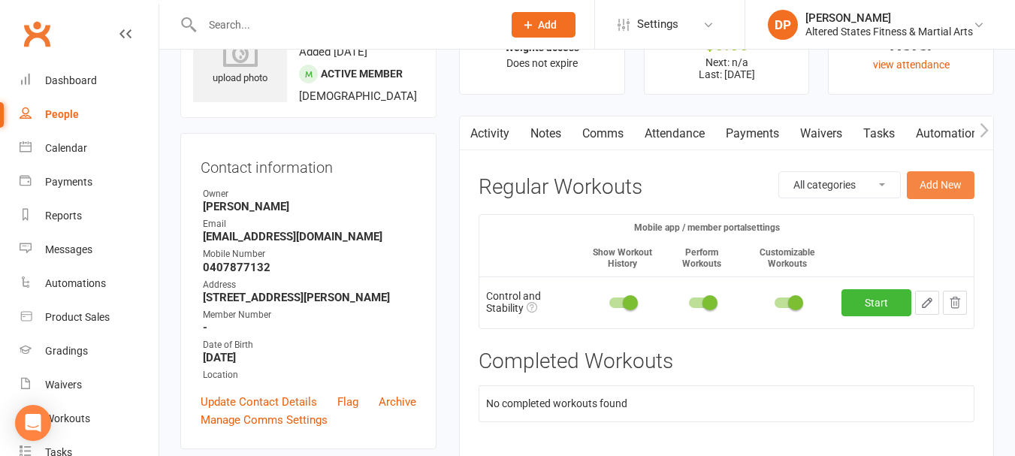
click at [934, 185] on button "Add New" at bounding box center [941, 184] width 68 height 27
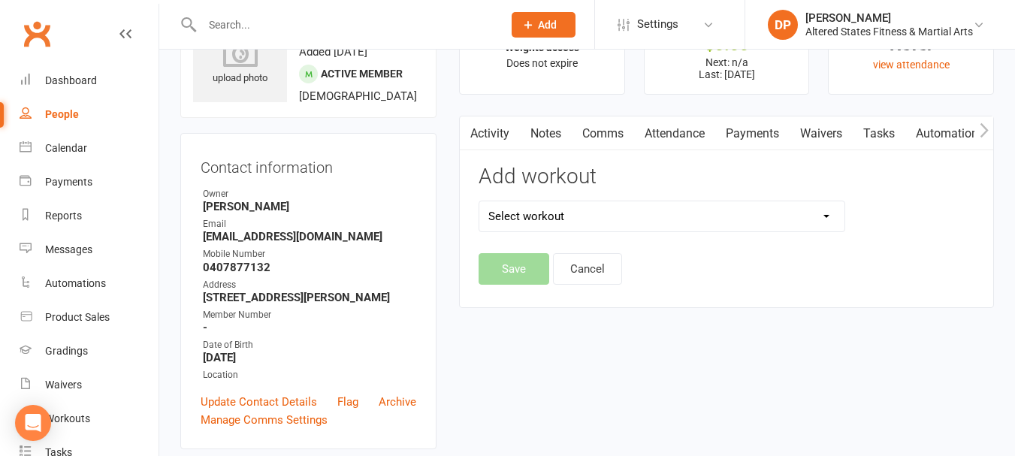
click at [824, 216] on select "Select workout 45mins Free weights Compound sets Conditioning Control and Stabi…" at bounding box center [661, 216] width 365 height 30
select select "6373"
click at [479, 201] on select "Select workout 45mins Free weights Compound sets Conditioning Control and Stabi…" at bounding box center [661, 216] width 365 height 30
click at [530, 270] on button "Save" at bounding box center [513, 269] width 71 height 32
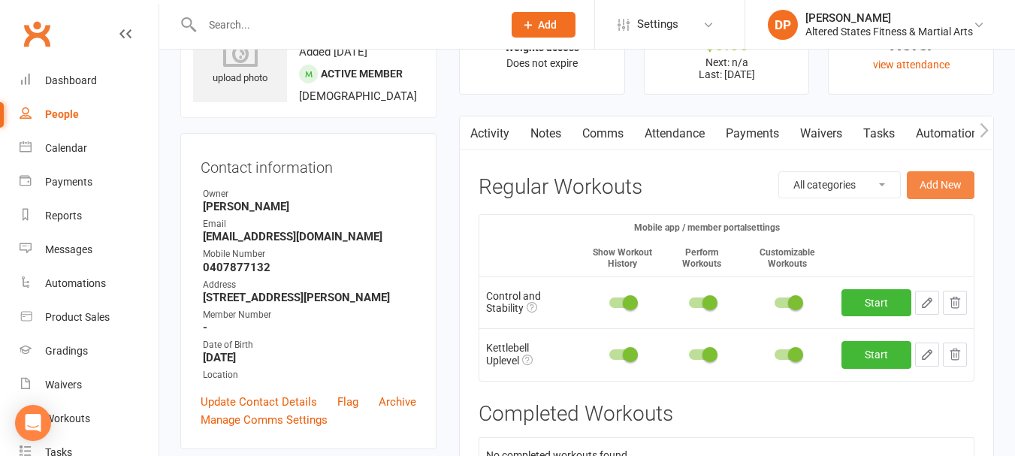
click at [934, 183] on button "Add New" at bounding box center [941, 184] width 68 height 27
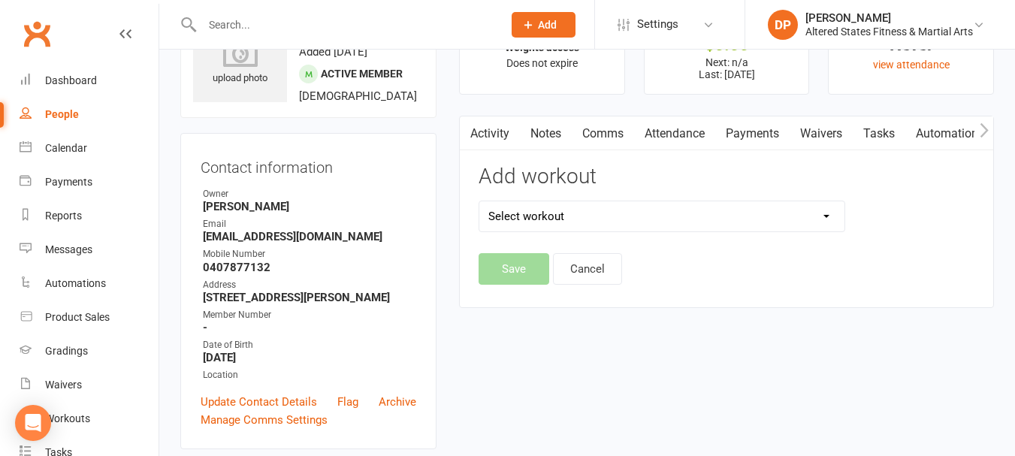
click at [828, 216] on select "Select workout 45mins Free weights Compound sets Conditioning Control and Stabi…" at bounding box center [661, 216] width 365 height 30
select select "6372"
click at [479, 201] on select "Select workout 45mins Free weights Compound sets Conditioning Control and Stabi…" at bounding box center [661, 216] width 365 height 30
click at [518, 261] on button "Save" at bounding box center [513, 269] width 71 height 32
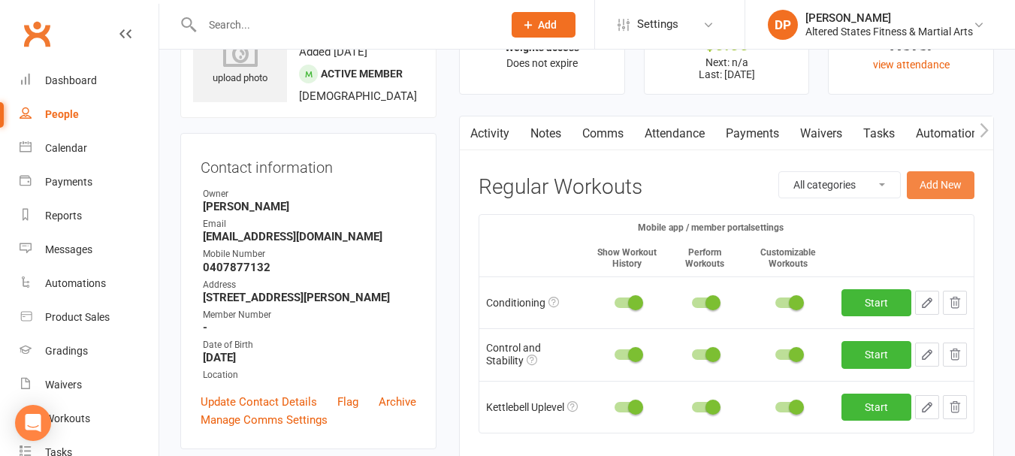
click at [933, 177] on button "Add New" at bounding box center [941, 184] width 68 height 27
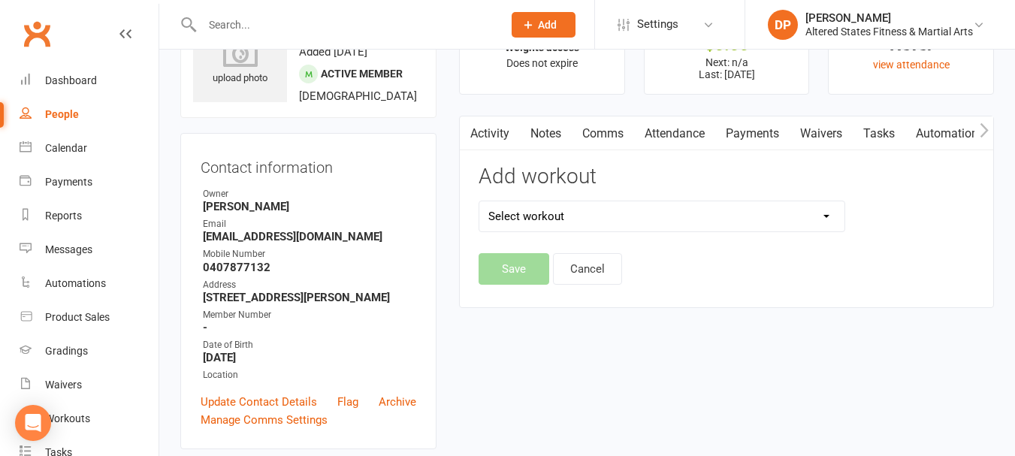
click at [823, 211] on select "Select workout 45mins Free weights Compound sets Conditioning Control and Stabi…" at bounding box center [661, 216] width 365 height 30
select select "6354"
click at [479, 201] on select "Select workout 45mins Free weights Compound sets Conditioning Control and Stabi…" at bounding box center [661, 216] width 365 height 30
click at [517, 269] on button "Save" at bounding box center [513, 269] width 71 height 32
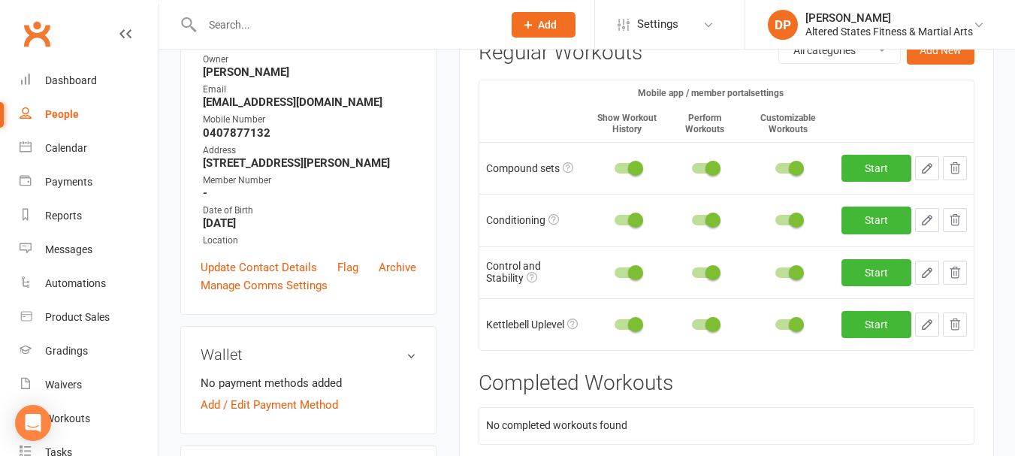
scroll to position [225, 0]
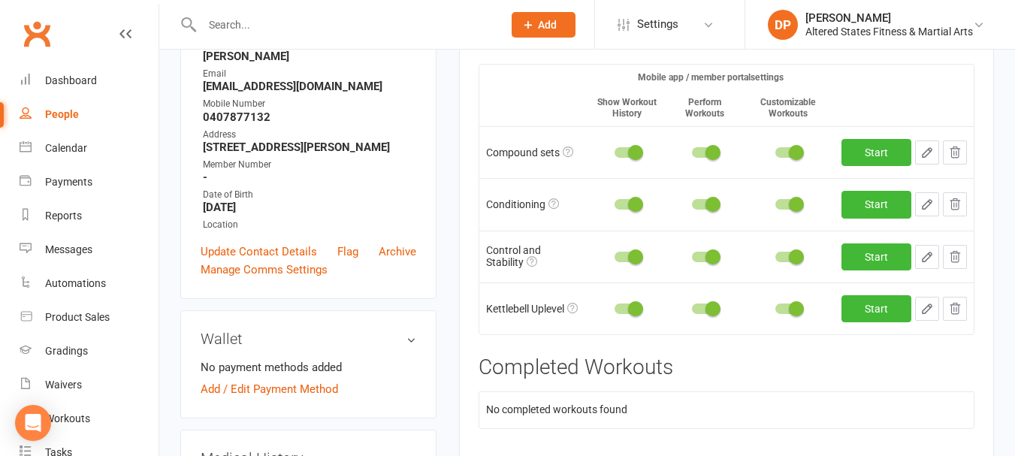
click at [928, 149] on icon "button" at bounding box center [926, 152] width 9 height 9
select select "Kilometres"
select select "Kilograms"
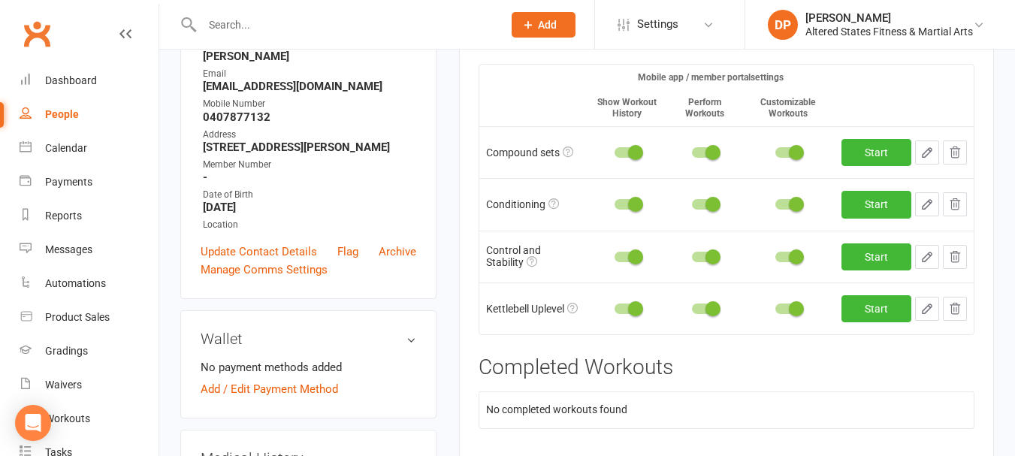
select select "Kilograms"
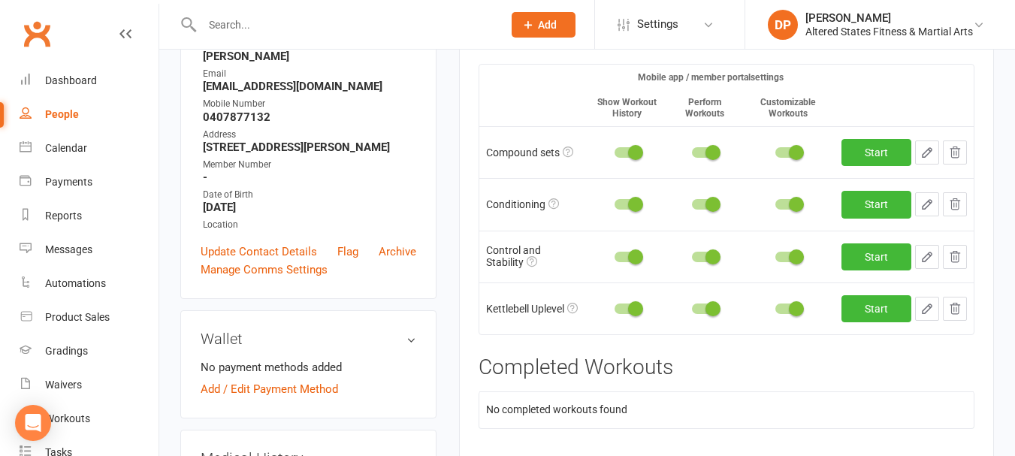
select select "Kilograms"
select select "Kilometres"
select select "Kilograms"
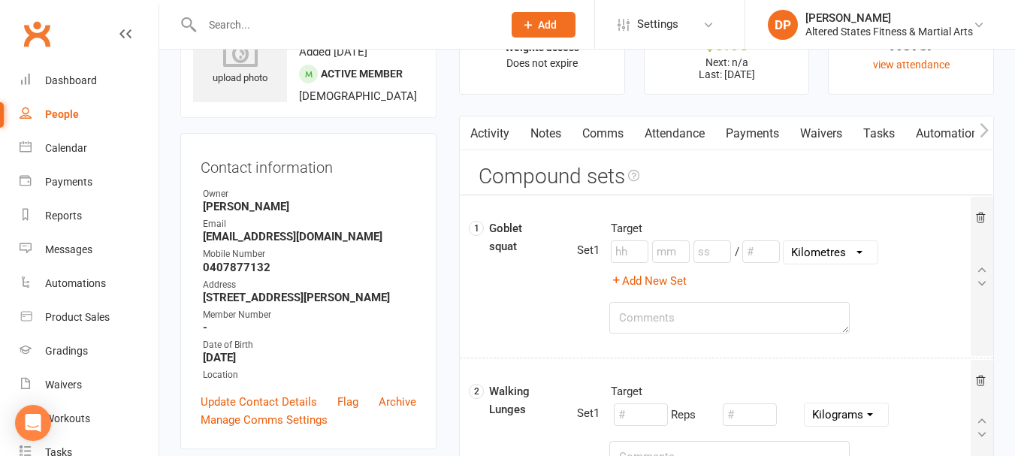
scroll to position [0, 0]
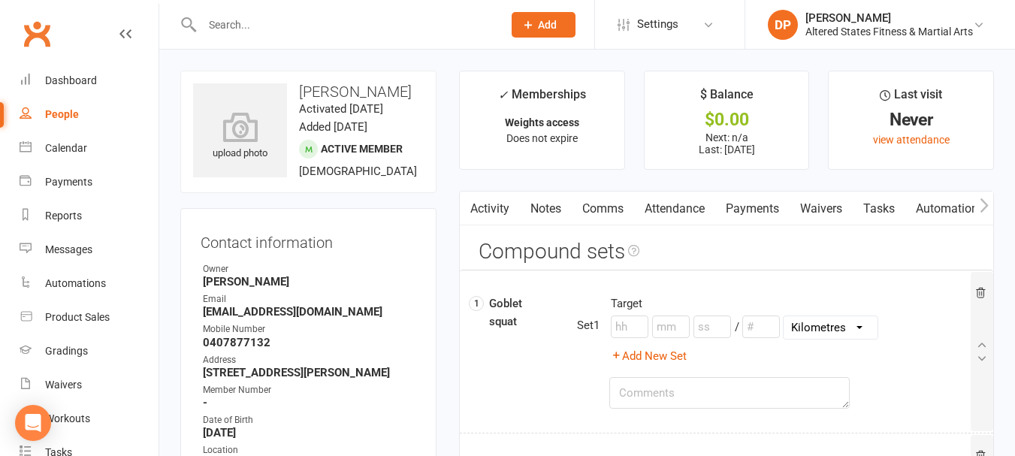
click at [306, 26] on input "text" at bounding box center [345, 24] width 294 height 21
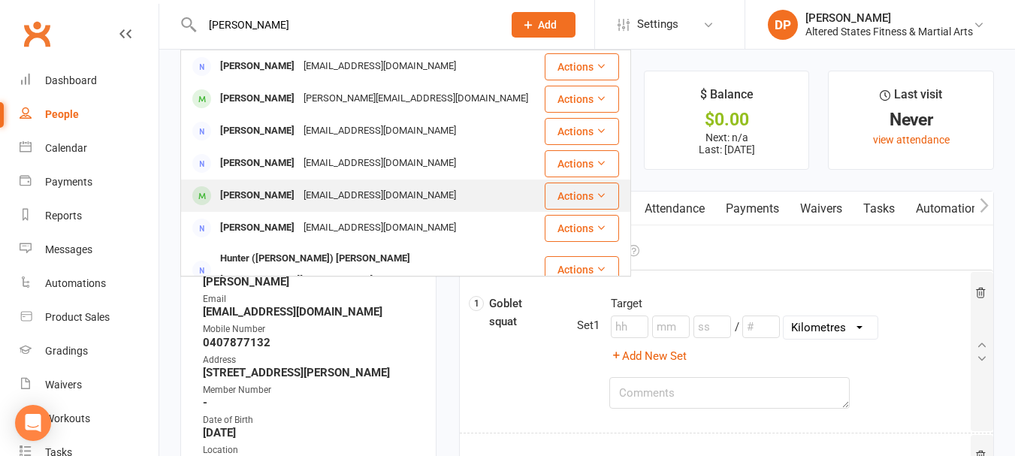
type input "[PERSON_NAME]"
click at [252, 198] on div "[PERSON_NAME]" at bounding box center [257, 196] width 83 height 22
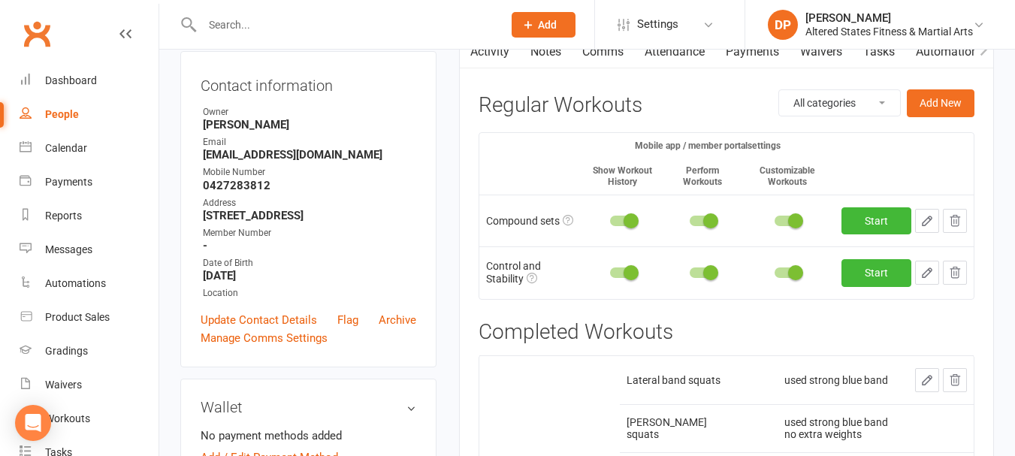
scroll to position [75, 0]
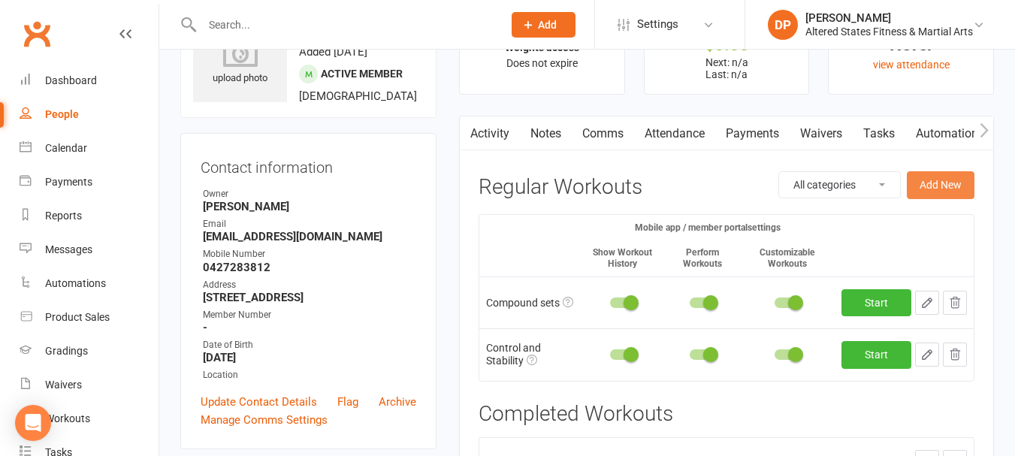
click at [948, 186] on button "Add New" at bounding box center [941, 184] width 68 height 27
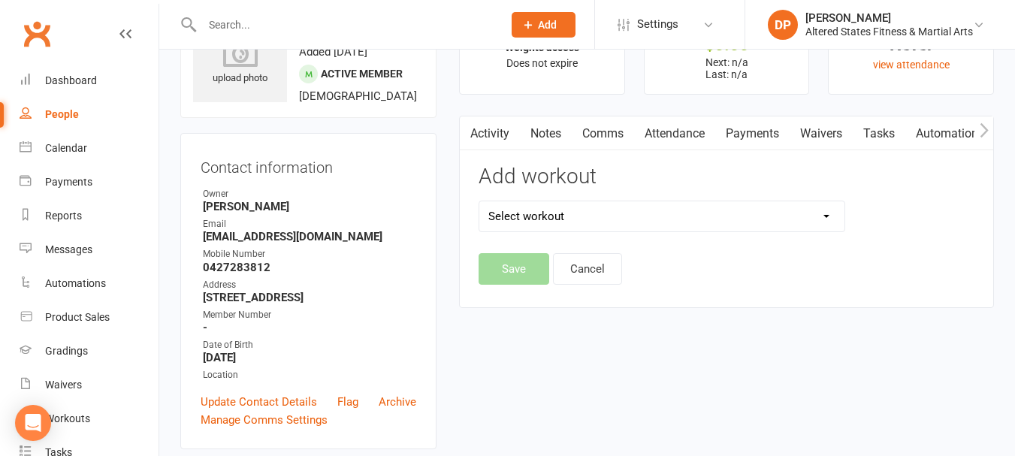
click at [828, 218] on select "Select workout 45mins Free weights Compound sets Conditioning Control and Stabi…" at bounding box center [661, 216] width 365 height 30
select select "6372"
click at [479, 201] on select "Select workout 45mins Free weights Compound sets Conditioning Control and Stabi…" at bounding box center [661, 216] width 365 height 30
click at [513, 267] on button "Save" at bounding box center [513, 269] width 71 height 32
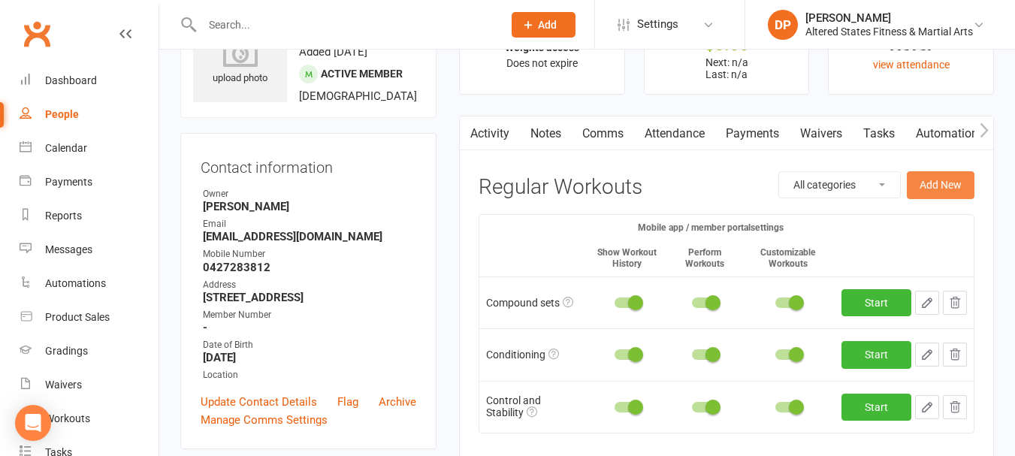
click at [937, 190] on button "Add New" at bounding box center [941, 184] width 68 height 27
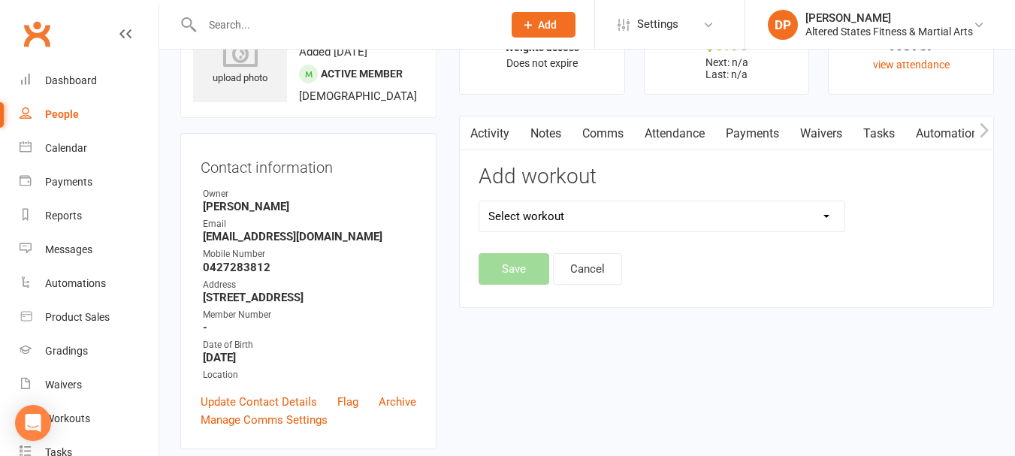
click at [827, 216] on select "Select workout 45mins Free weights Compound sets Conditioning Control and Stabi…" at bounding box center [661, 216] width 365 height 30
select select "6373"
click at [479, 201] on select "Select workout 45mins Free weights Compound sets Conditioning Control and Stabi…" at bounding box center [661, 216] width 365 height 30
click at [534, 271] on button "Save" at bounding box center [513, 269] width 71 height 32
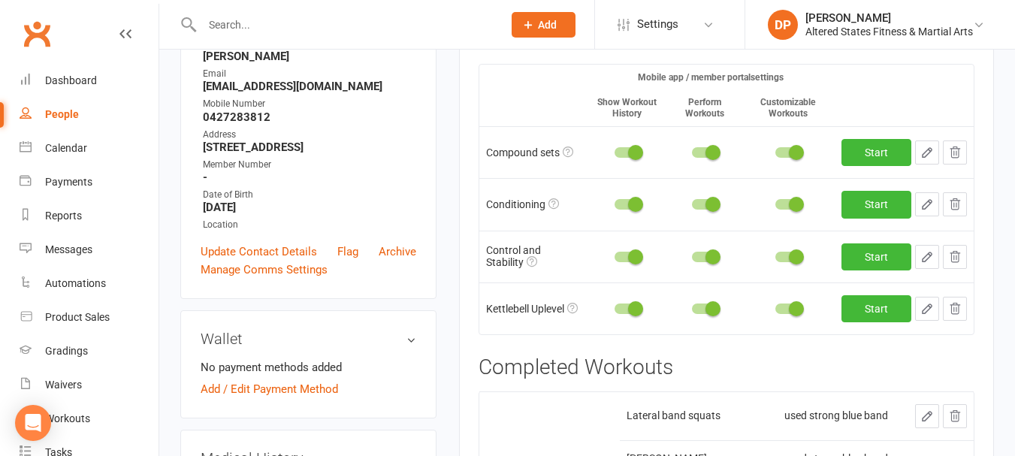
scroll to position [0, 0]
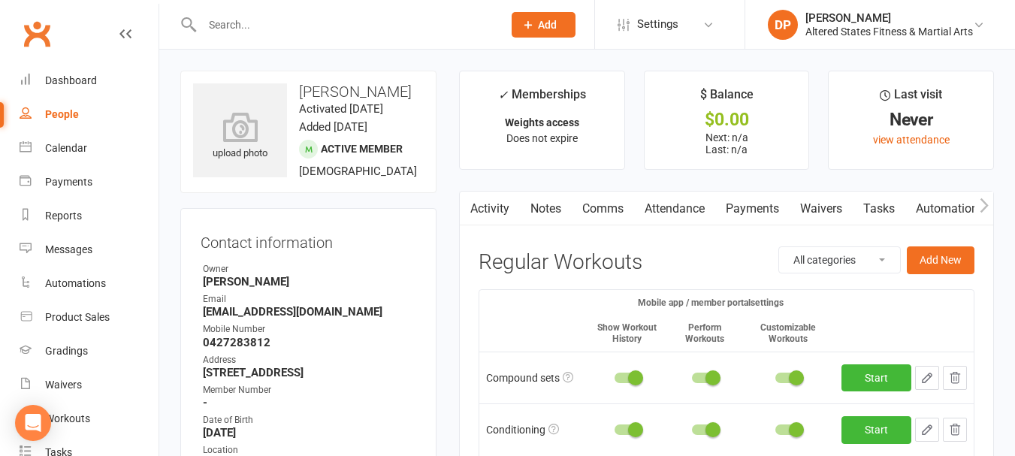
drag, startPoint x: 962, startPoint y: 85, endPoint x: 949, endPoint y: 82, distance: 13.1
drag, startPoint x: 949, startPoint y: 82, endPoint x: 65, endPoint y: 78, distance: 884.1
click at [65, 78] on div "Dashboard" at bounding box center [71, 80] width 52 height 12
